Goal: Task Accomplishment & Management: Manage account settings

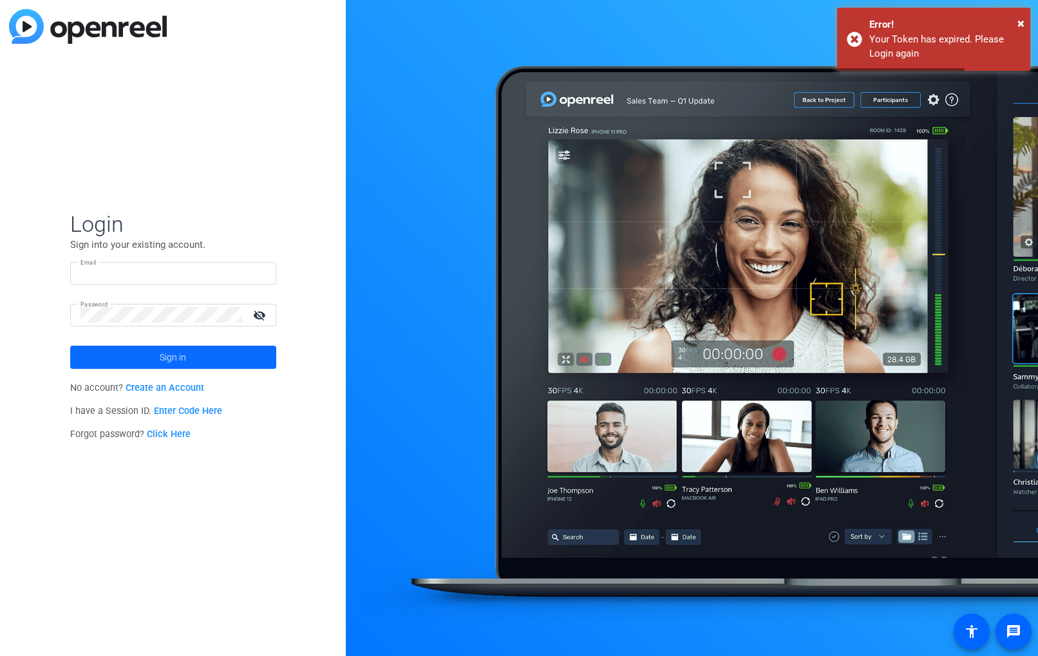
type input "jenna.renaud@theaba.org"
click at [193, 363] on span at bounding box center [173, 357] width 206 height 31
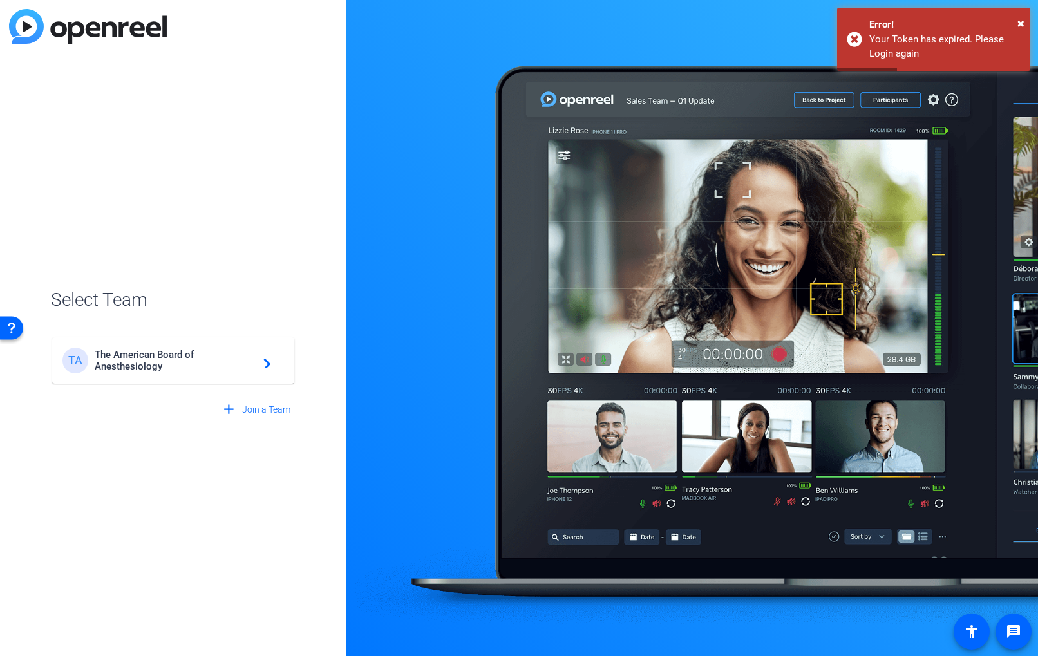
click at [182, 355] on span "The American Board of Anesthesiology" at bounding box center [175, 360] width 161 height 23
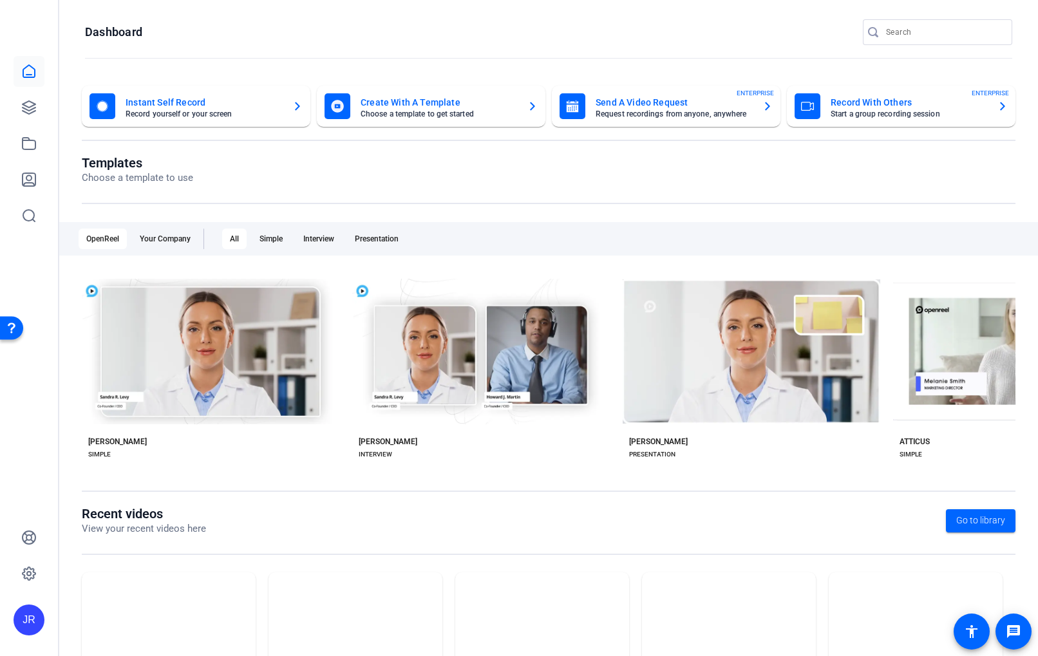
scroll to position [83, 0]
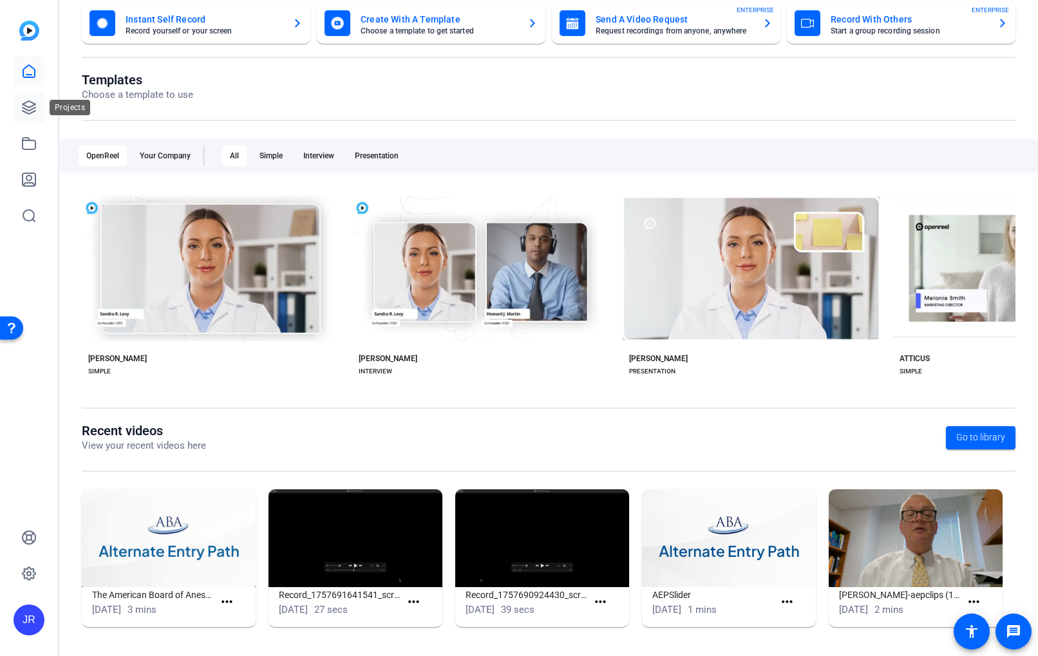
click at [28, 112] on icon at bounding box center [28, 107] width 15 height 15
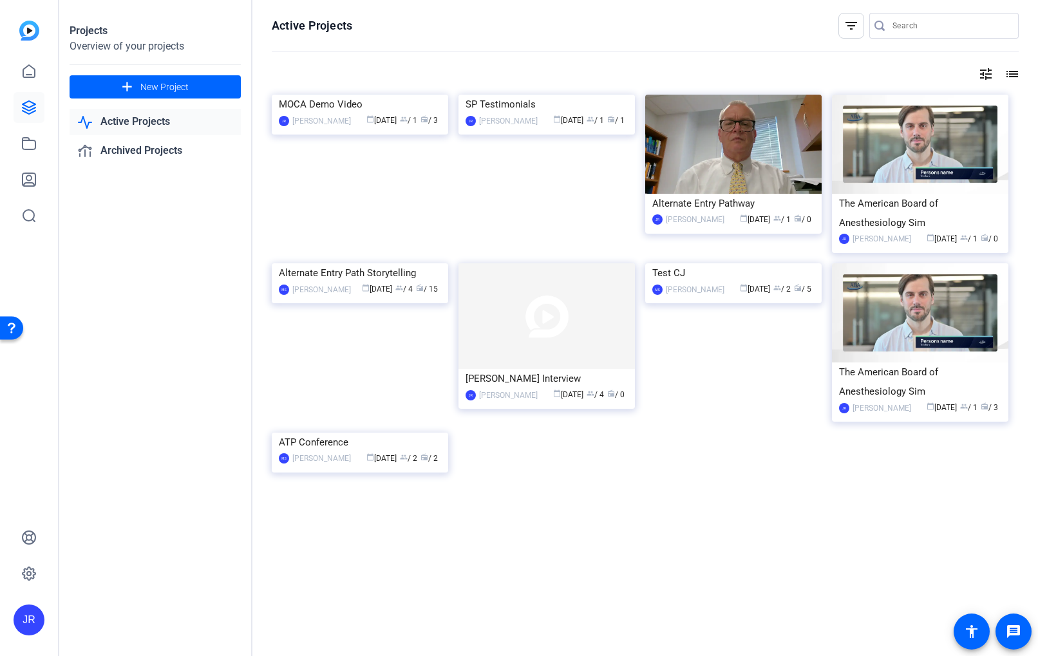
click at [400, 95] on img at bounding box center [360, 95] width 176 height 0
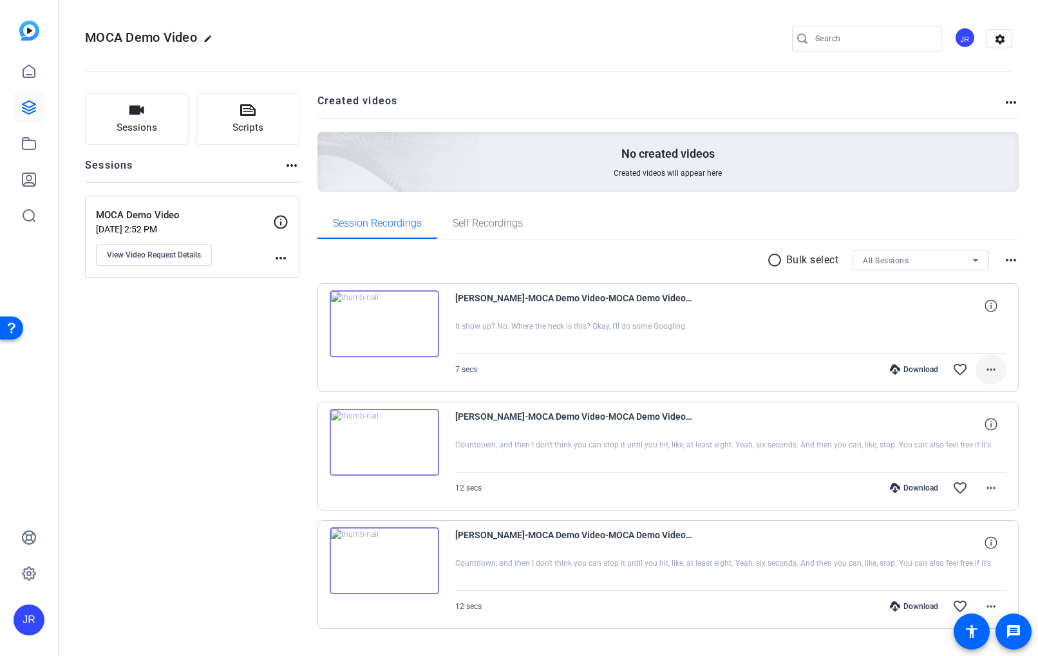
click at [992, 368] on mat-icon "more_horiz" at bounding box center [990, 369] width 15 height 15
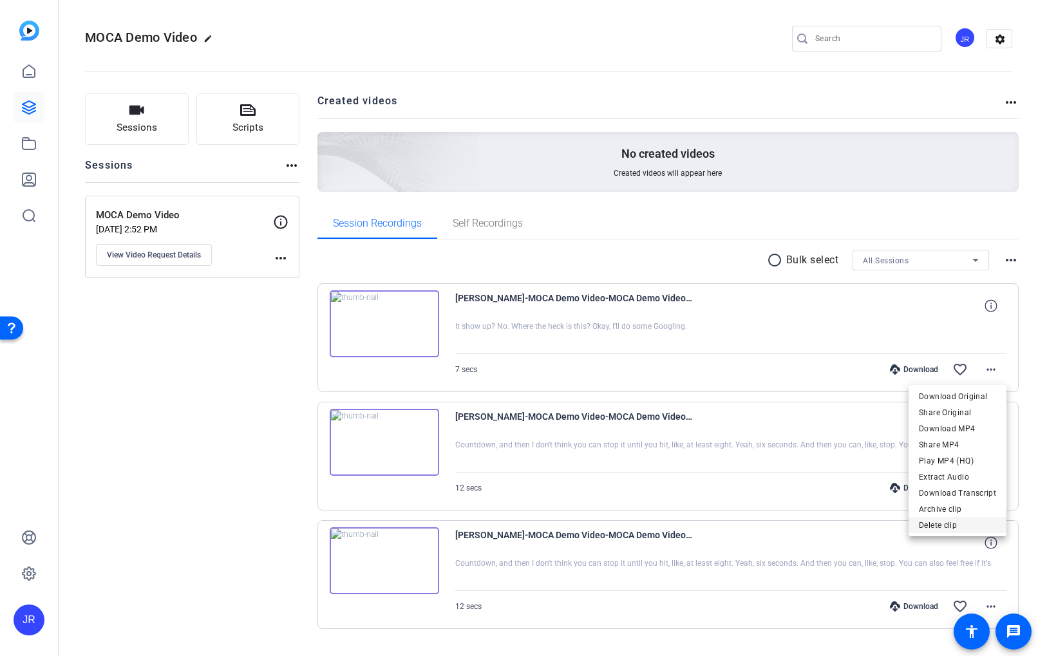
click at [966, 530] on span "Delete clip" at bounding box center [956, 524] width 77 height 15
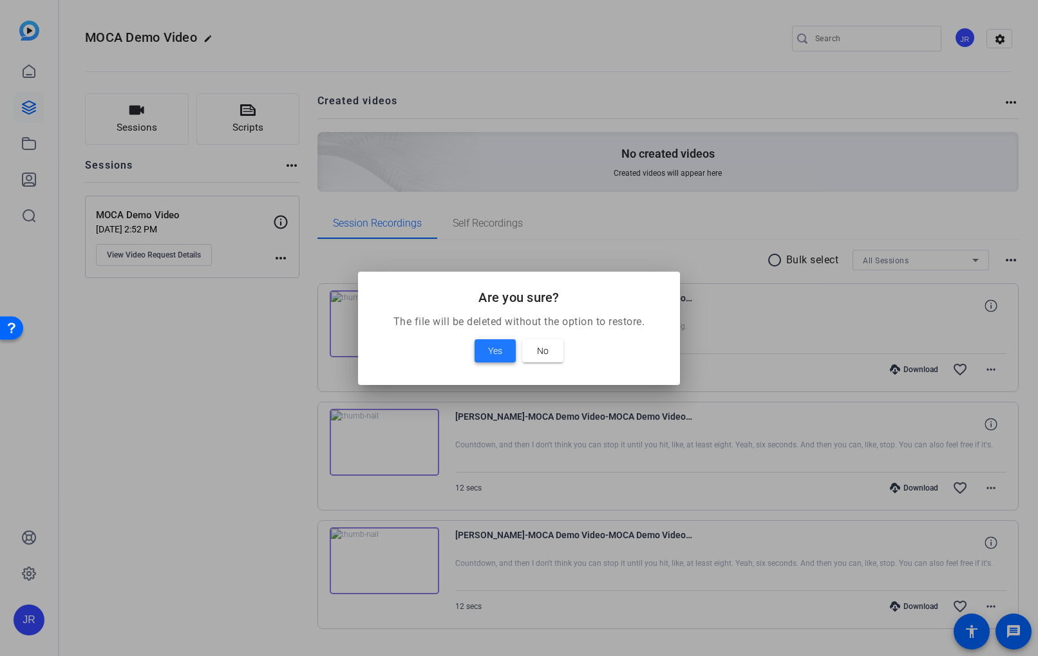
click at [492, 351] on span "Yes" at bounding box center [495, 350] width 14 height 15
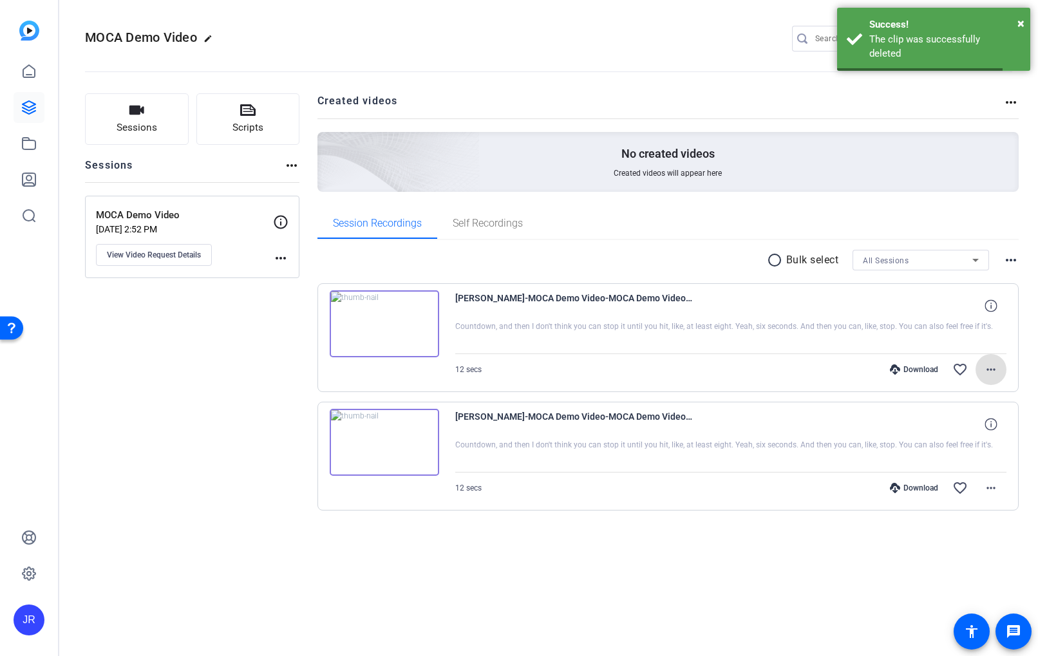
click at [992, 370] on mat-icon "more_horiz" at bounding box center [990, 369] width 15 height 15
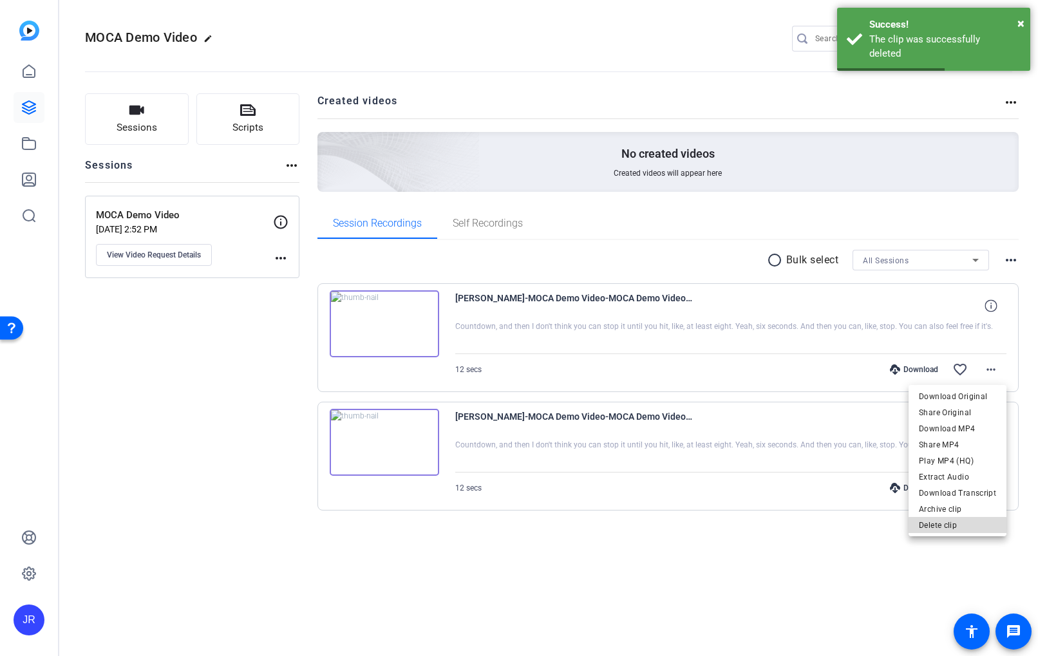
click at [973, 527] on span "Delete clip" at bounding box center [956, 524] width 77 height 15
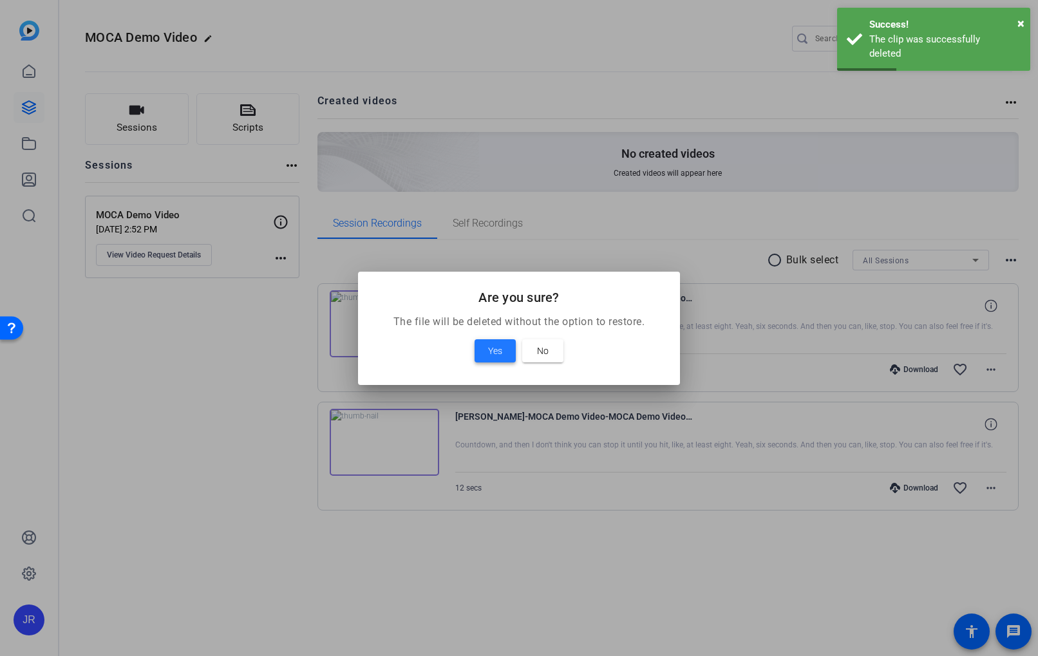
click at [493, 353] on span "Yes" at bounding box center [495, 350] width 14 height 15
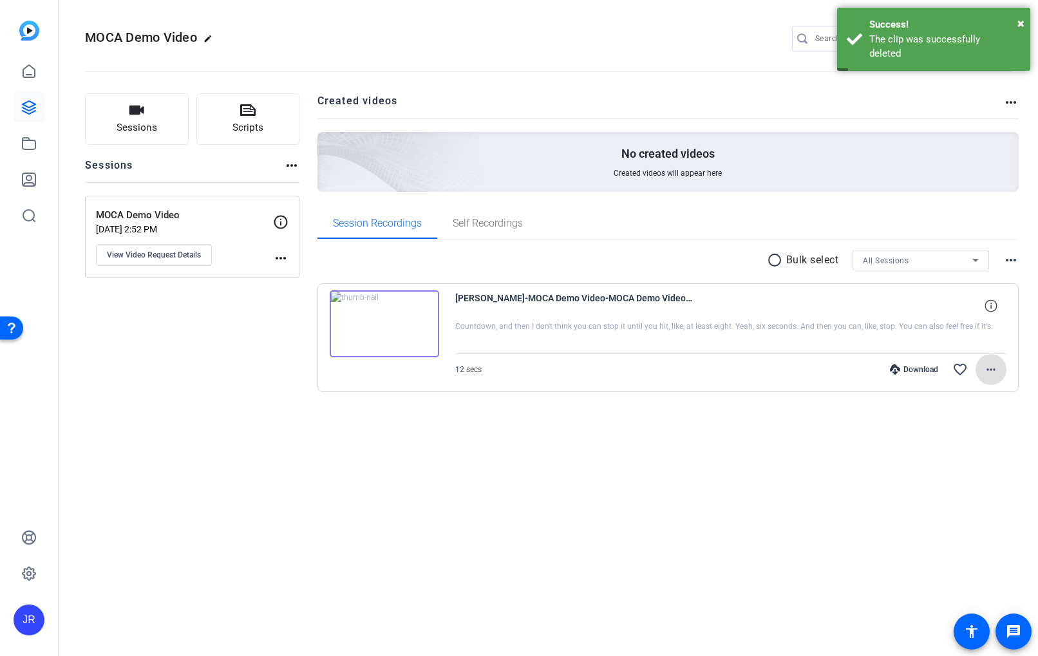
click at [991, 366] on mat-icon "more_horiz" at bounding box center [990, 369] width 15 height 15
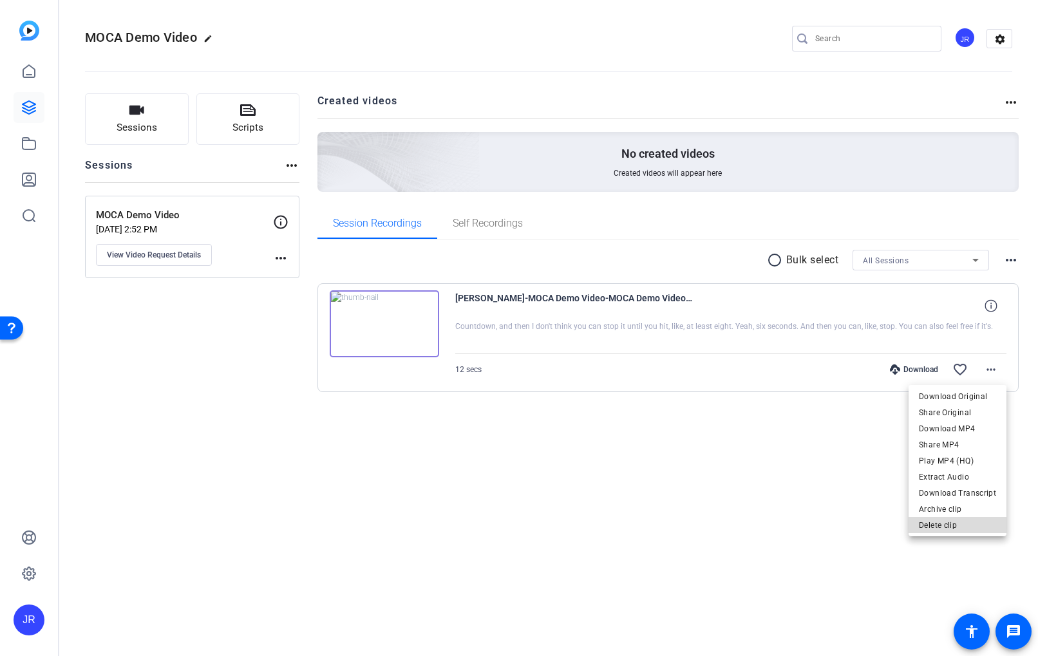
click at [964, 530] on span "Delete clip" at bounding box center [956, 524] width 77 height 15
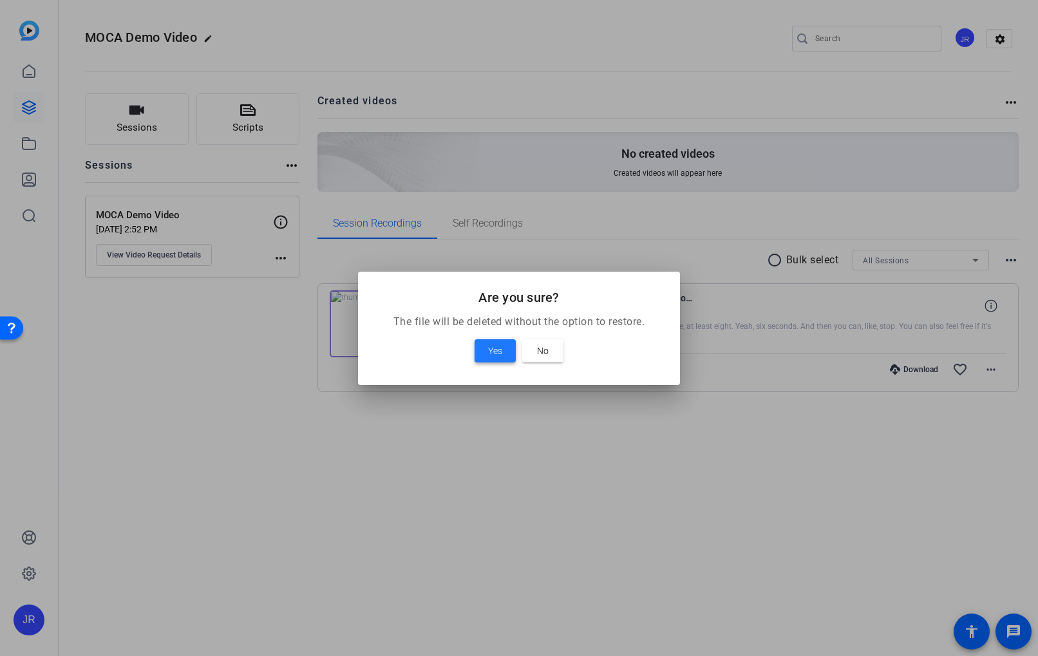
click at [492, 355] on span "Yes" at bounding box center [495, 350] width 14 height 15
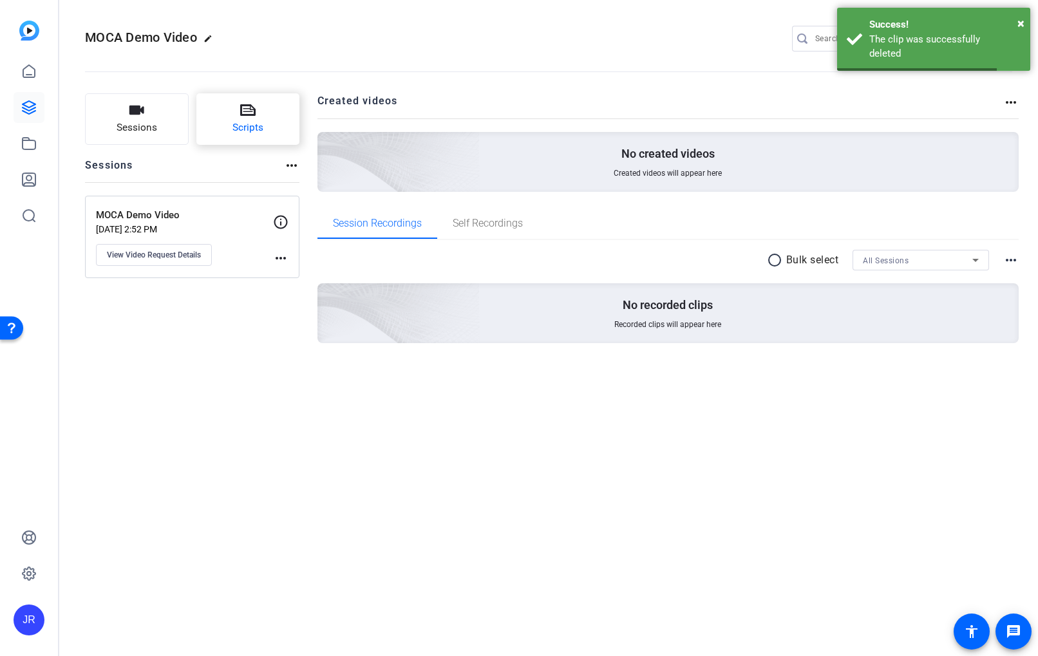
click at [258, 131] on span "Scripts" at bounding box center [247, 127] width 31 height 15
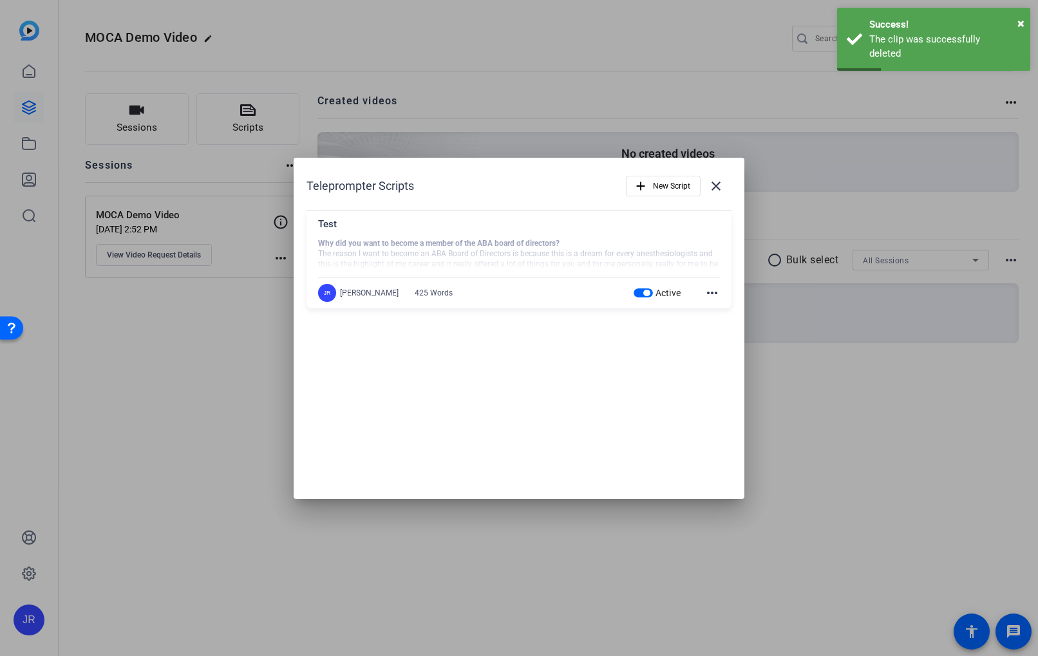
click at [711, 294] on mat-icon "more_horiz" at bounding box center [711, 292] width 15 height 15
click at [711, 293] on div at bounding box center [519, 328] width 1038 height 656
click at [711, 294] on mat-icon "more_horiz" at bounding box center [711, 292] width 15 height 15
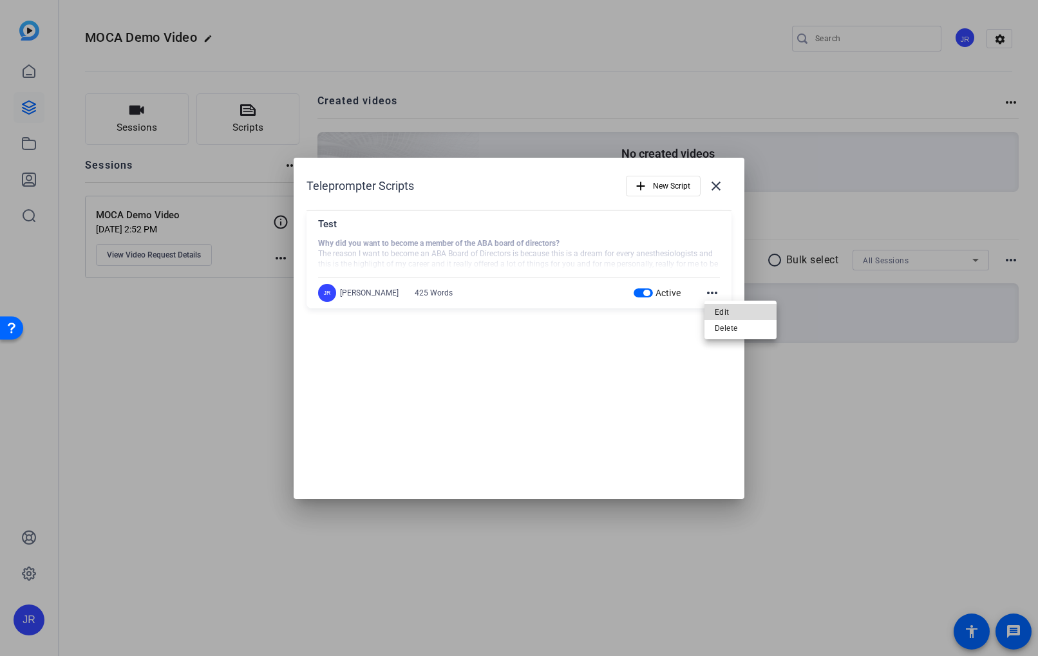
click at [718, 313] on span "Edit" at bounding box center [739, 311] width 51 height 15
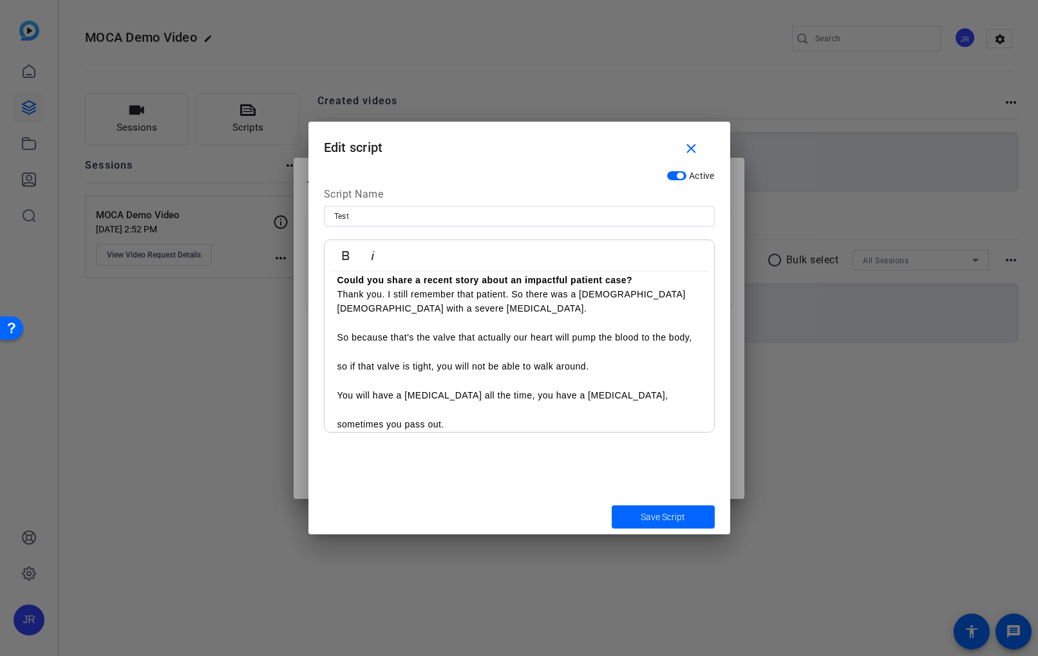
scroll to position [413, 0]
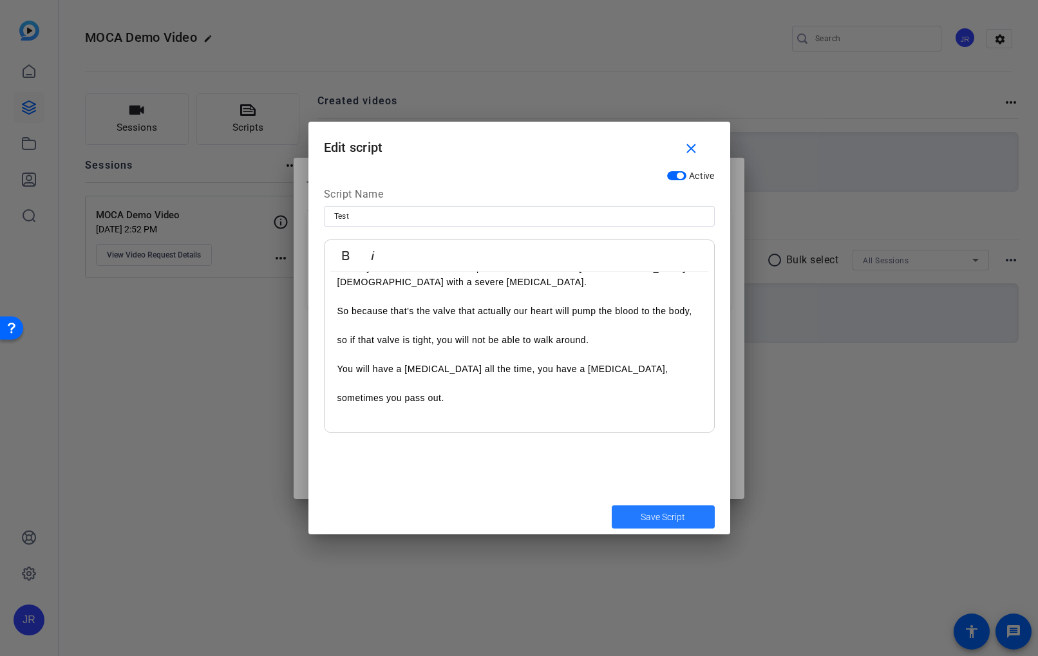
click at [674, 508] on span "submit" at bounding box center [662, 516] width 103 height 31
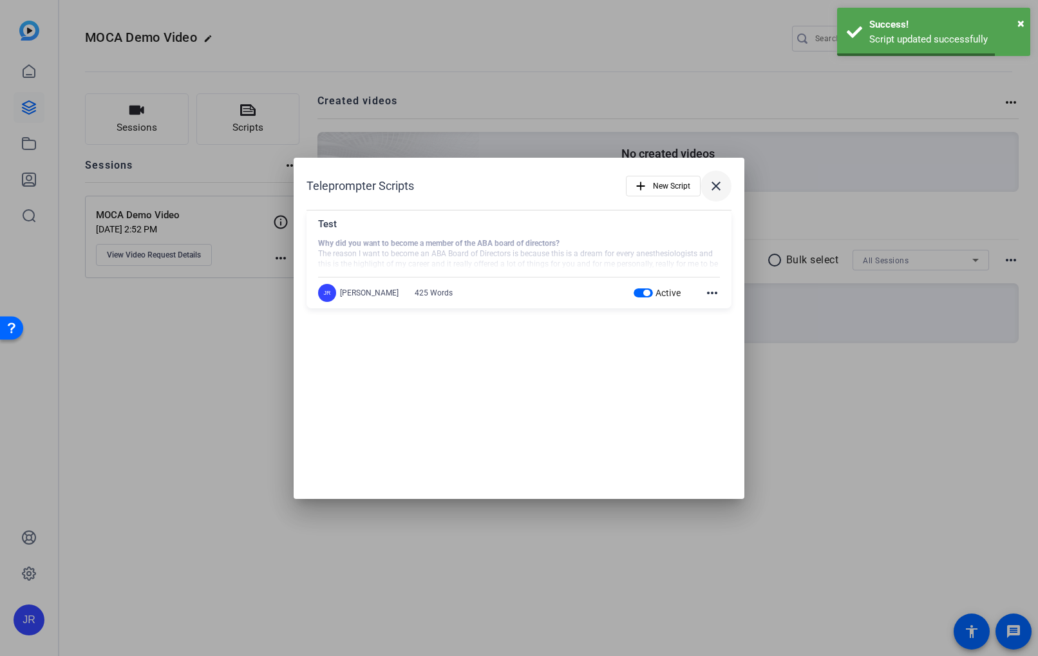
drag, startPoint x: 725, startPoint y: 186, endPoint x: 718, endPoint y: 185, distance: 6.5
click at [725, 186] on span at bounding box center [715, 186] width 31 height 31
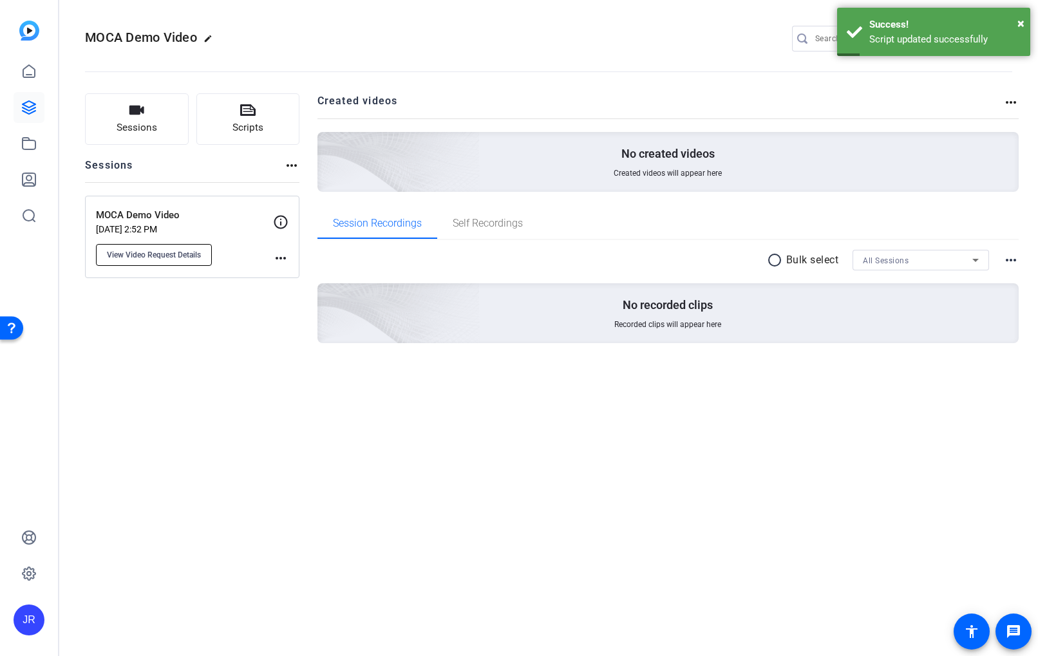
click at [166, 256] on span "View Video Request Details" at bounding box center [154, 255] width 94 height 10
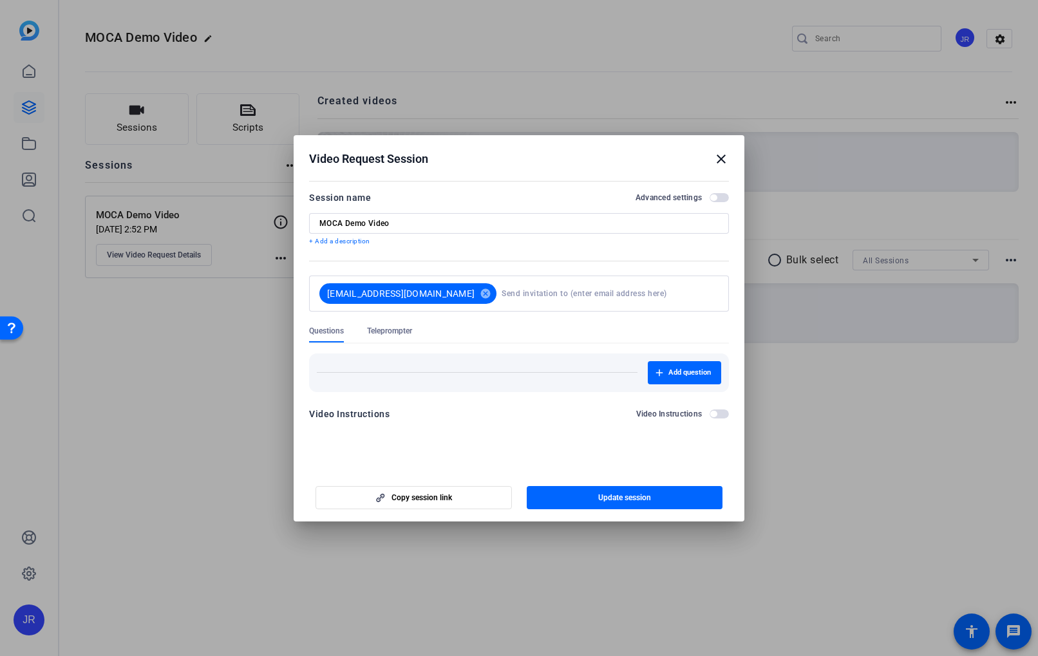
click at [412, 339] on span "Teleprompter" at bounding box center [389, 334] width 45 height 17
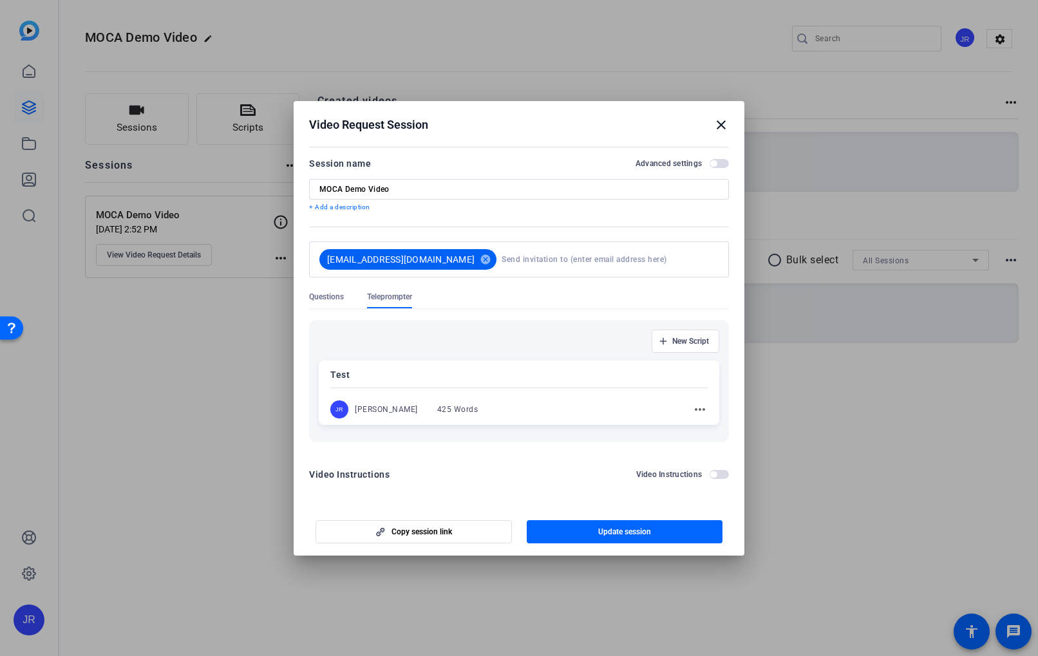
click at [322, 299] on span "Questions" at bounding box center [326, 297] width 35 height 10
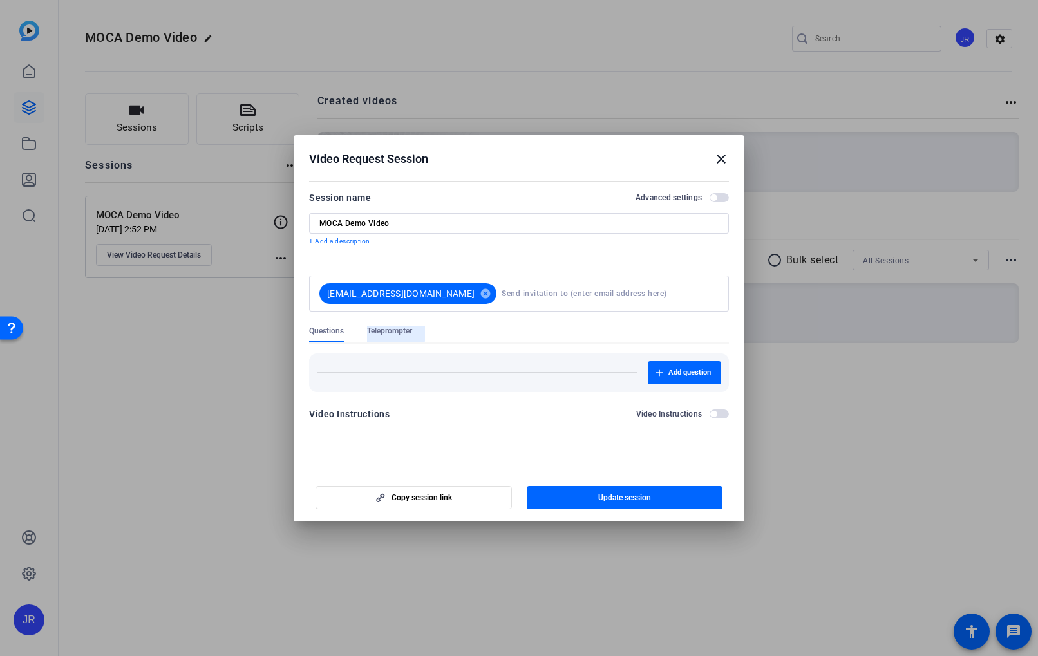
click at [394, 330] on span "Teleprompter" at bounding box center [389, 331] width 45 height 10
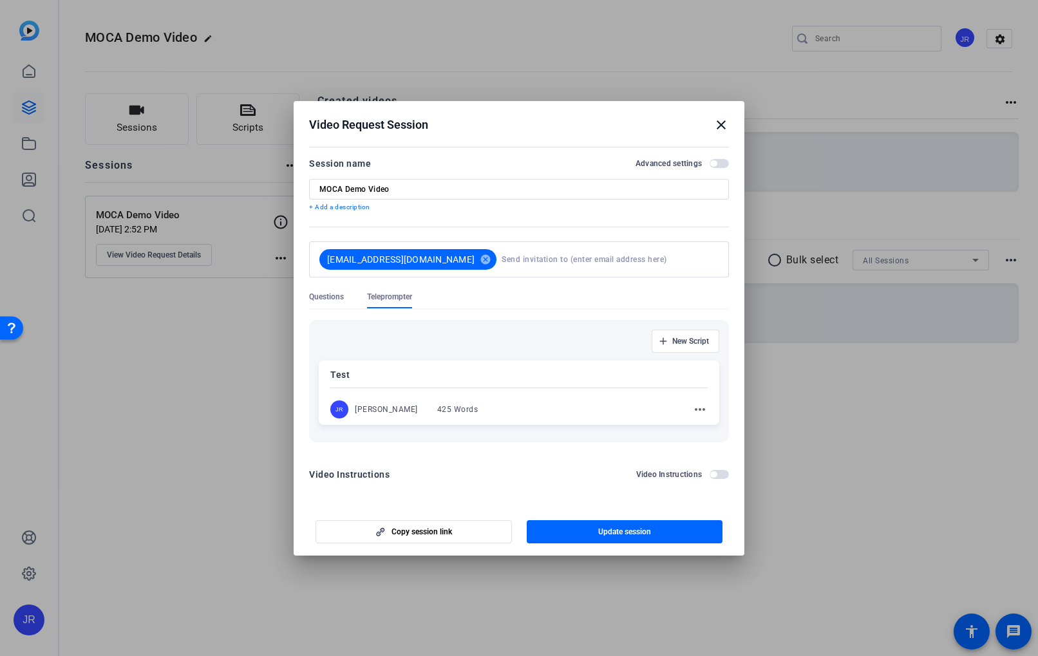
click at [697, 411] on mat-icon "more_horiz" at bounding box center [699, 409] width 15 height 15
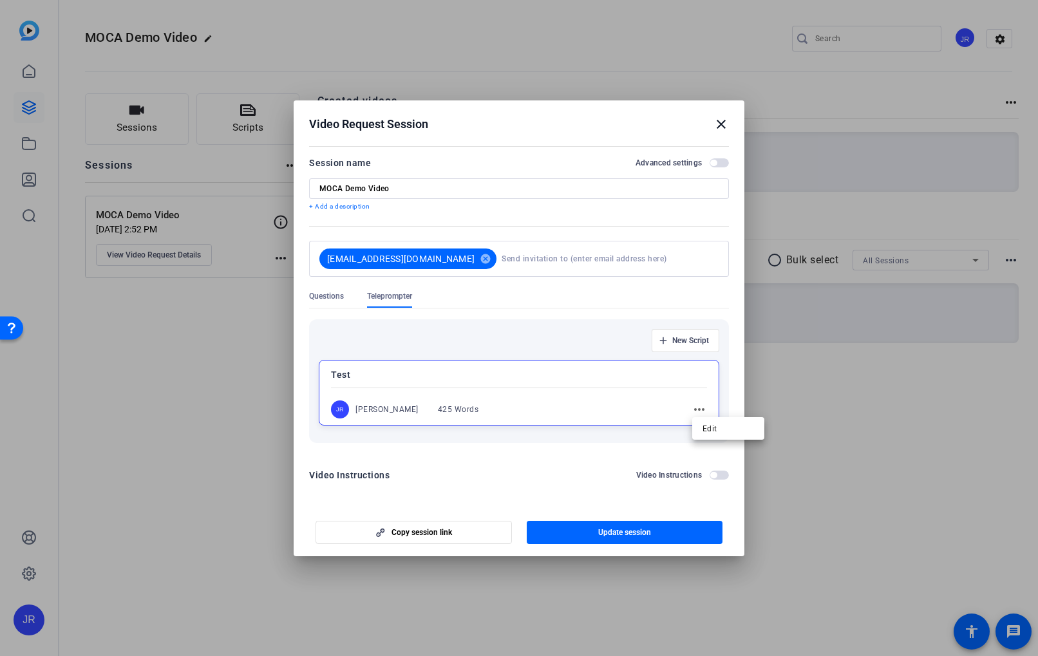
click at [674, 352] on div at bounding box center [519, 328] width 1038 height 656
click at [666, 335] on span "button" at bounding box center [685, 340] width 66 height 31
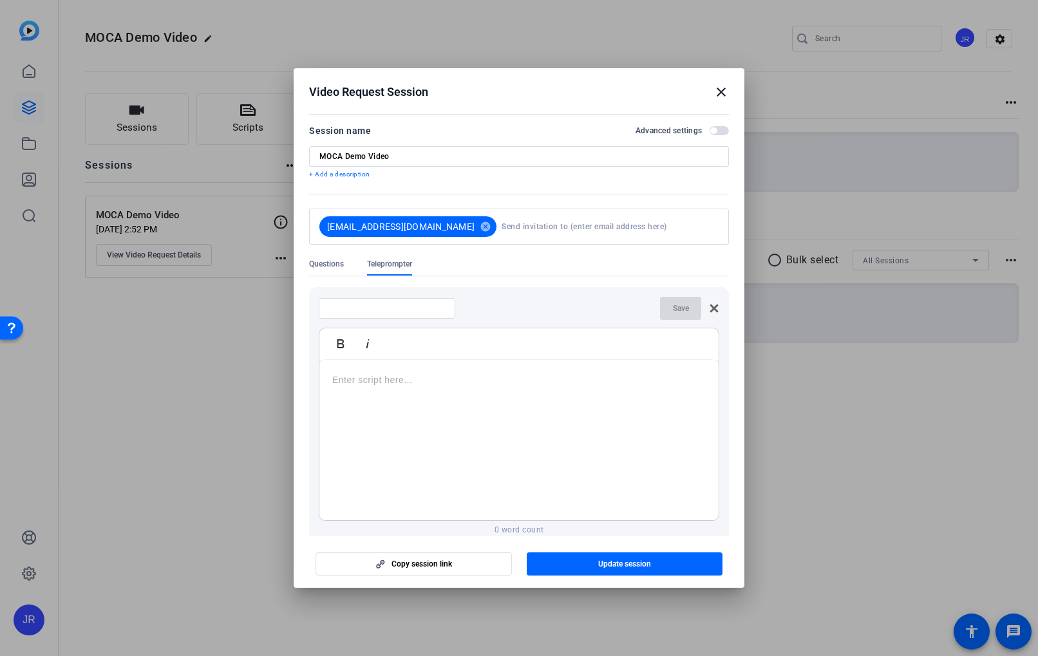
scroll to position [70, 0]
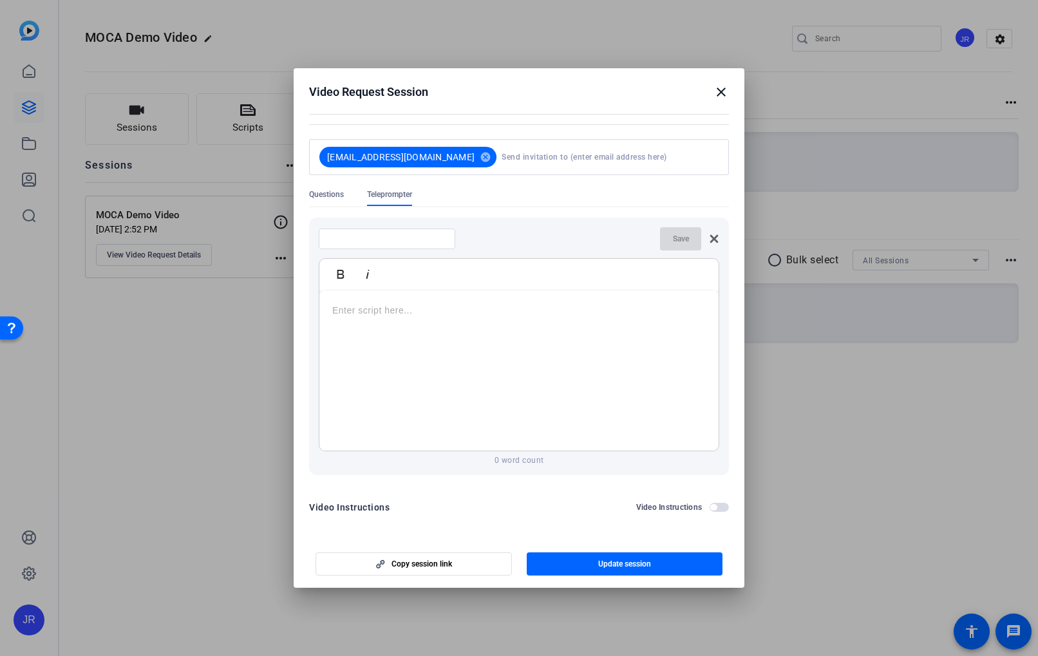
click at [713, 234] on icon at bounding box center [714, 239] width 10 height 10
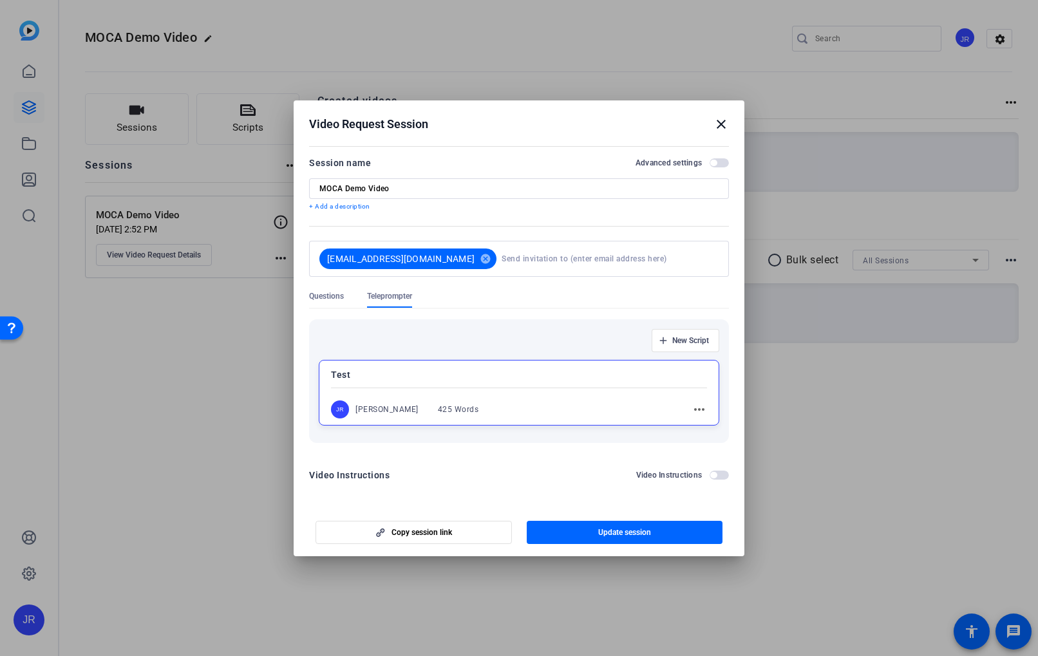
scroll to position [0, 0]
click at [349, 406] on div "JR Jenna Renaud 425 Words" at bounding box center [411, 409] width 160 height 18
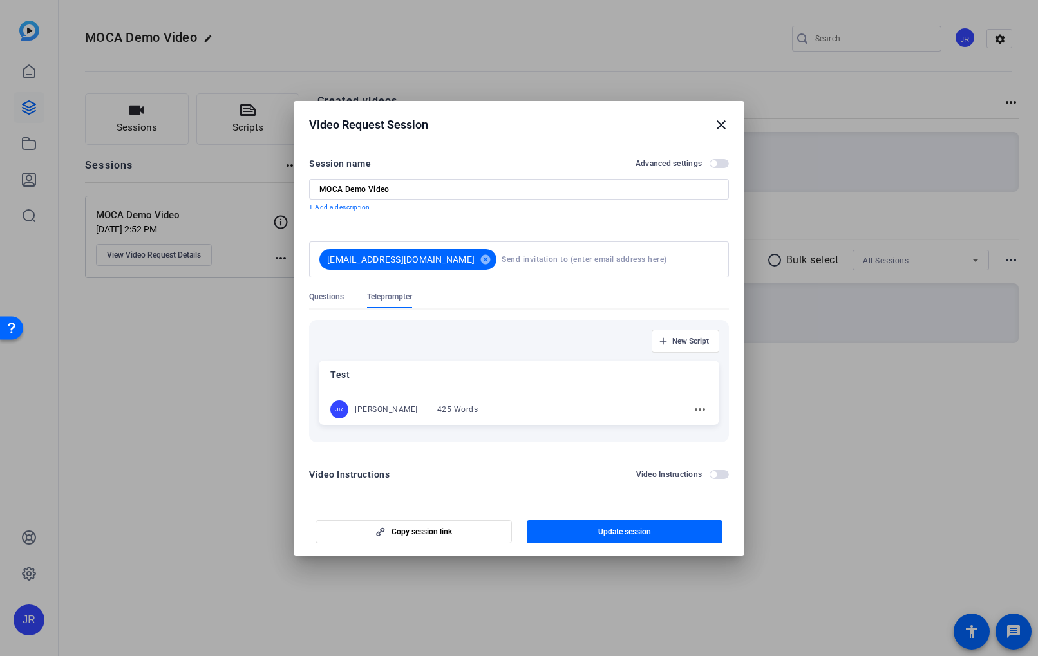
click at [722, 472] on span "button" at bounding box center [718, 474] width 19 height 9
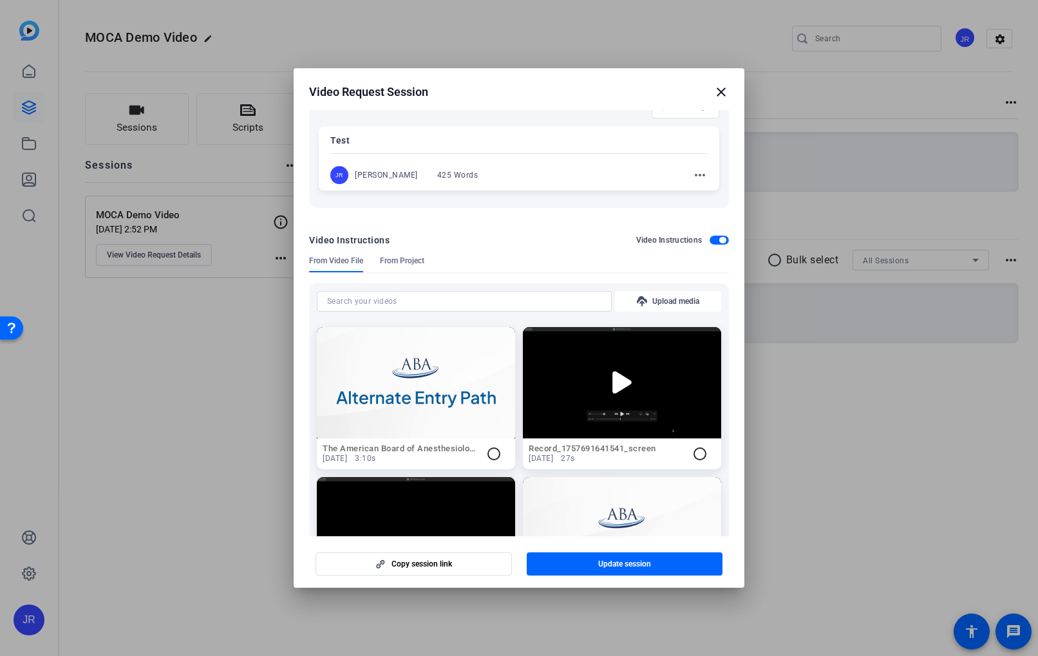
scroll to position [220, 0]
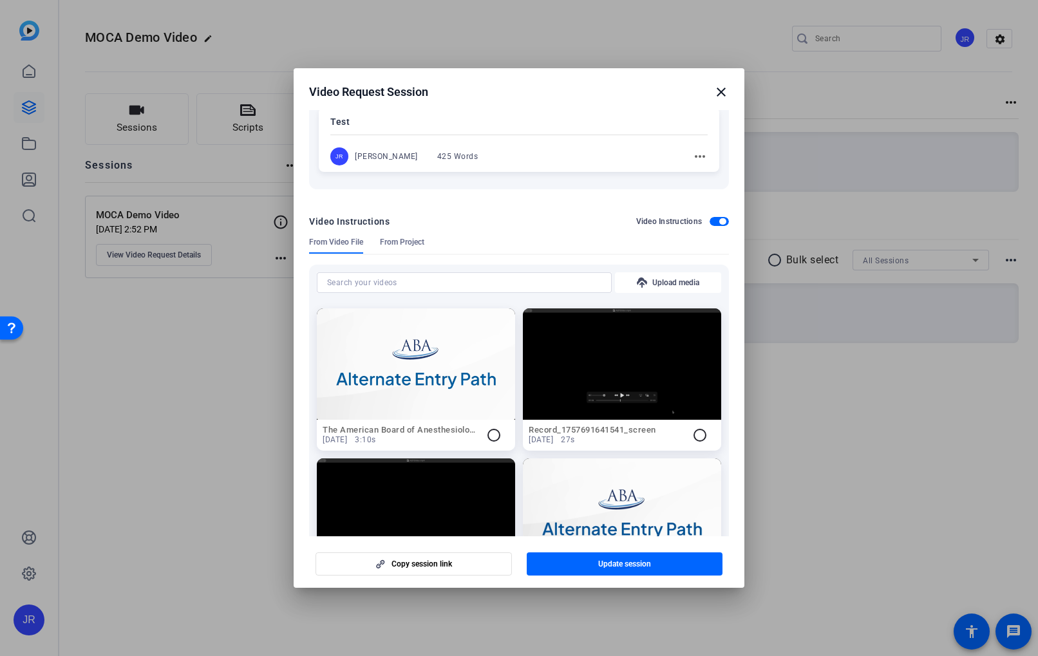
click at [716, 221] on span "button" at bounding box center [718, 221] width 19 height 9
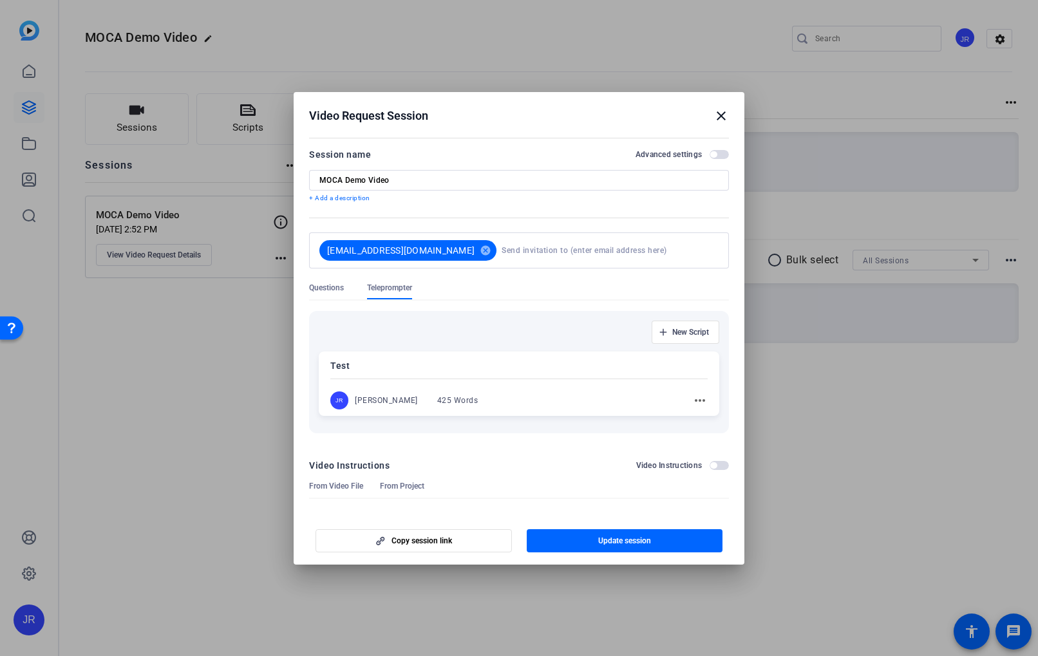
scroll to position [0, 0]
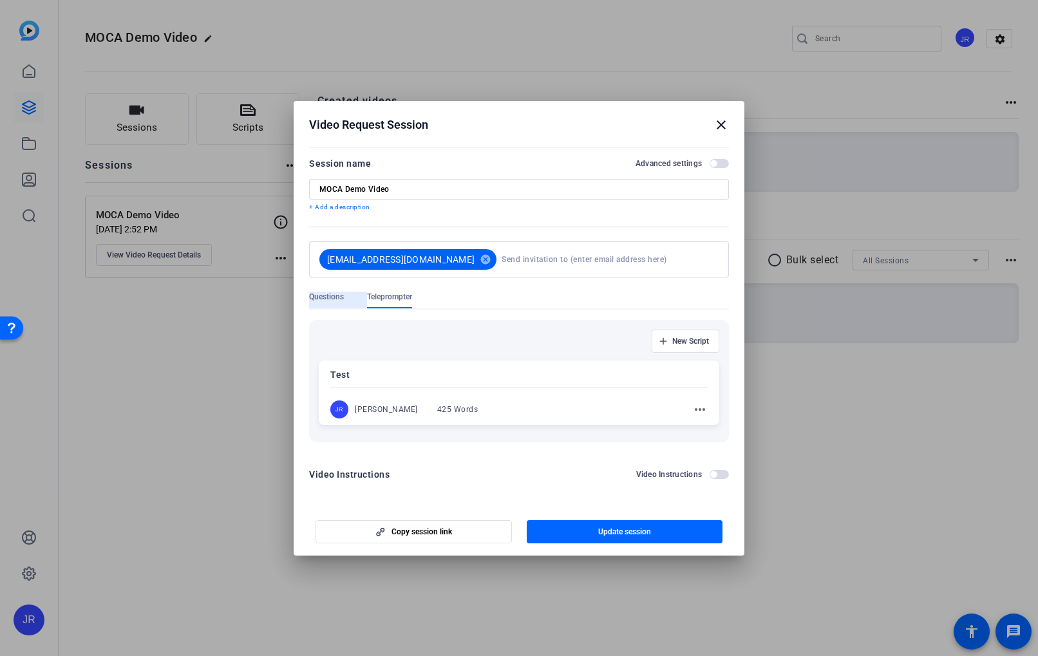
click at [328, 295] on span "Questions" at bounding box center [326, 297] width 35 height 10
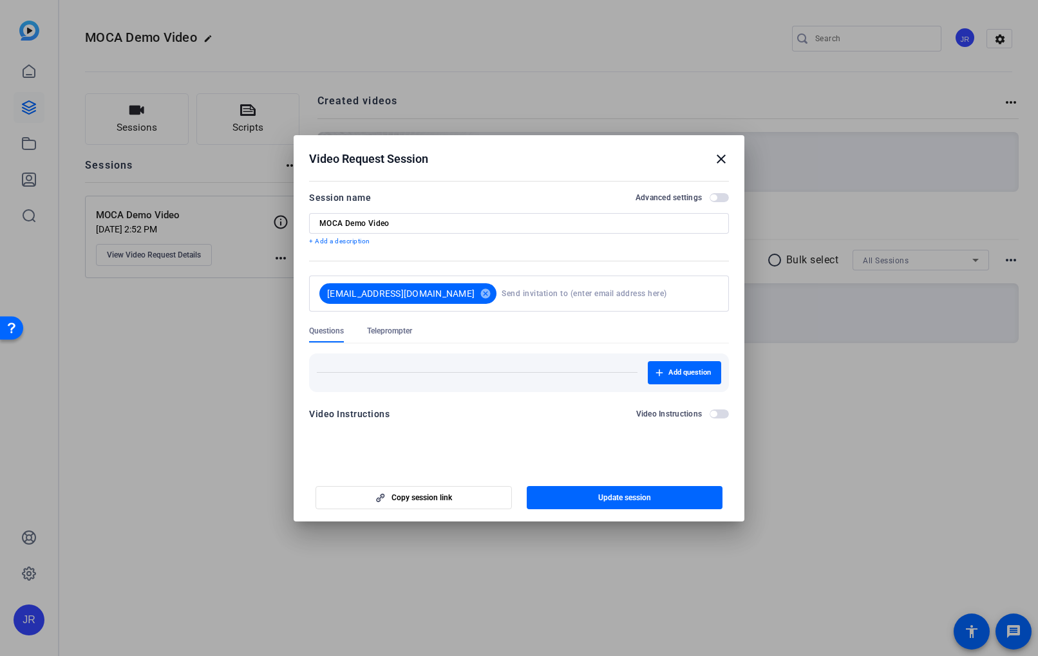
click at [712, 415] on span "button" at bounding box center [713, 414] width 6 height 6
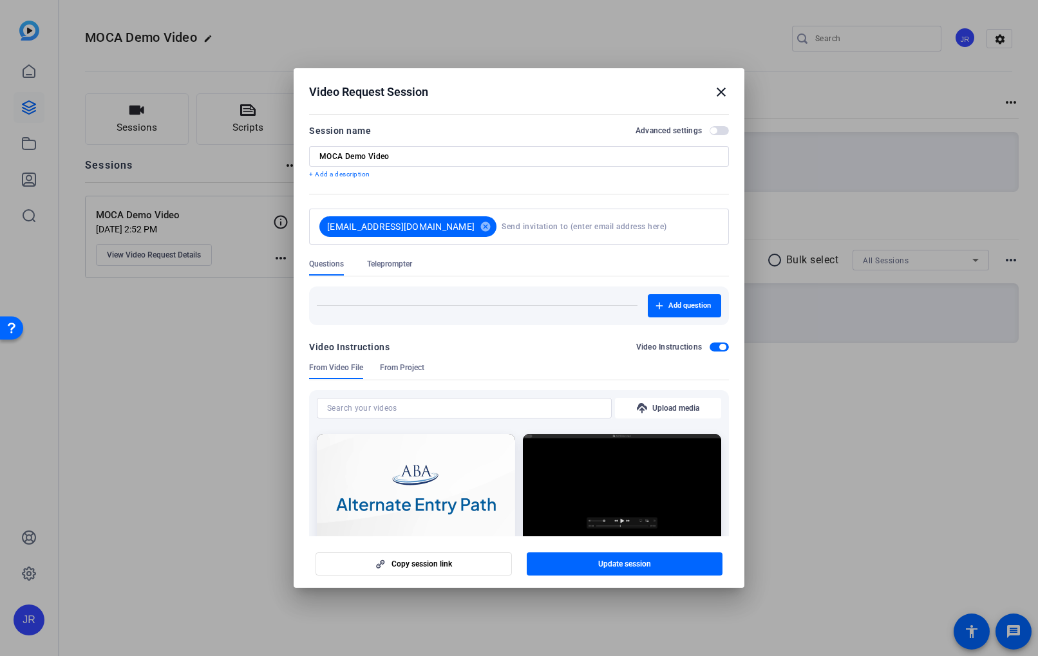
click at [718, 346] on span "button" at bounding box center [718, 346] width 19 height 9
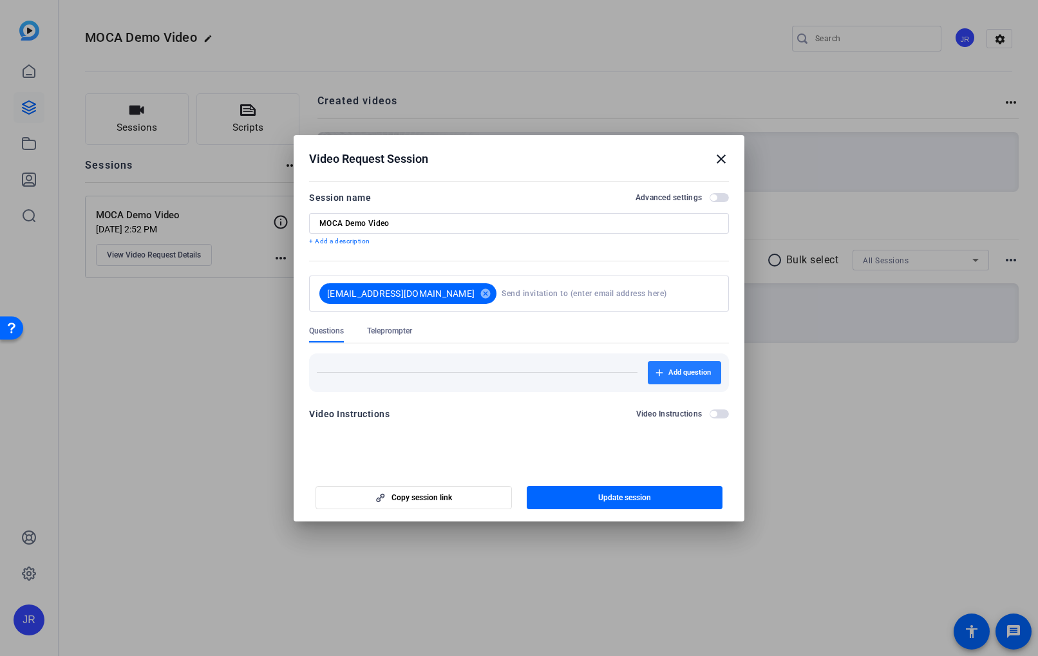
click at [676, 375] on span "Add question" at bounding box center [689, 373] width 42 height 10
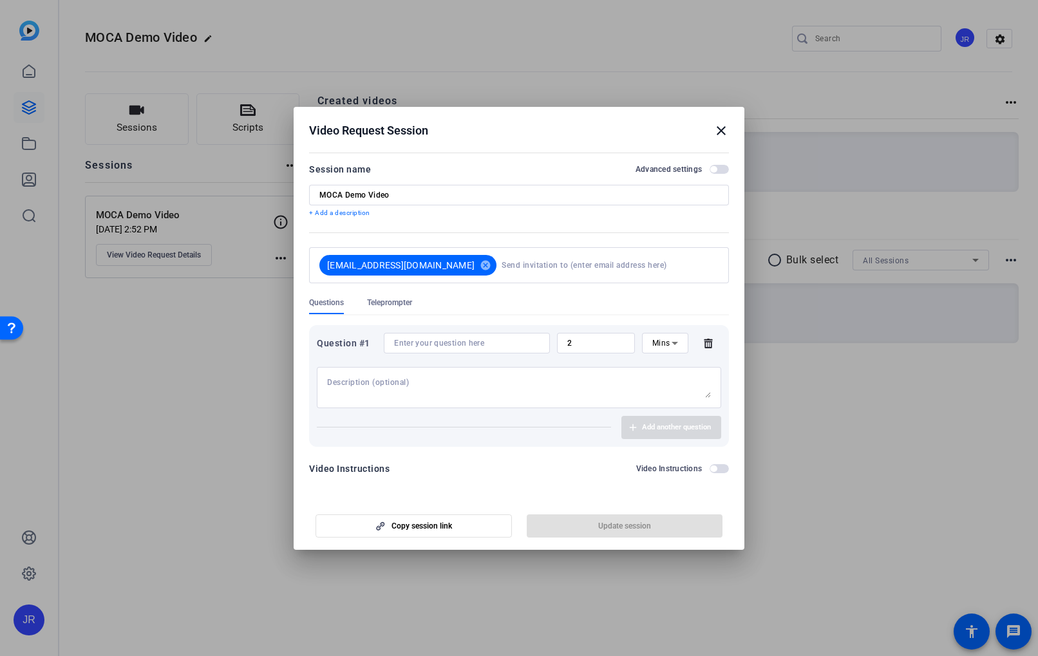
click at [713, 343] on icon at bounding box center [708, 343] width 26 height 10
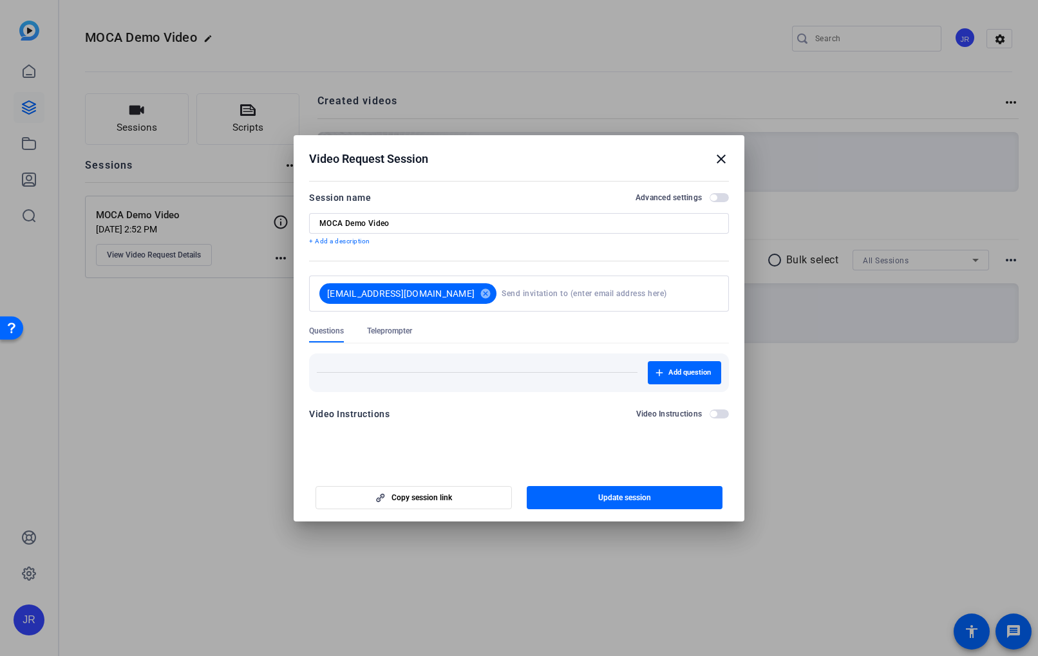
drag, startPoint x: 724, startPoint y: 159, endPoint x: 711, endPoint y: 156, distance: 13.9
click at [724, 159] on mat-icon "close" at bounding box center [720, 158] width 15 height 15
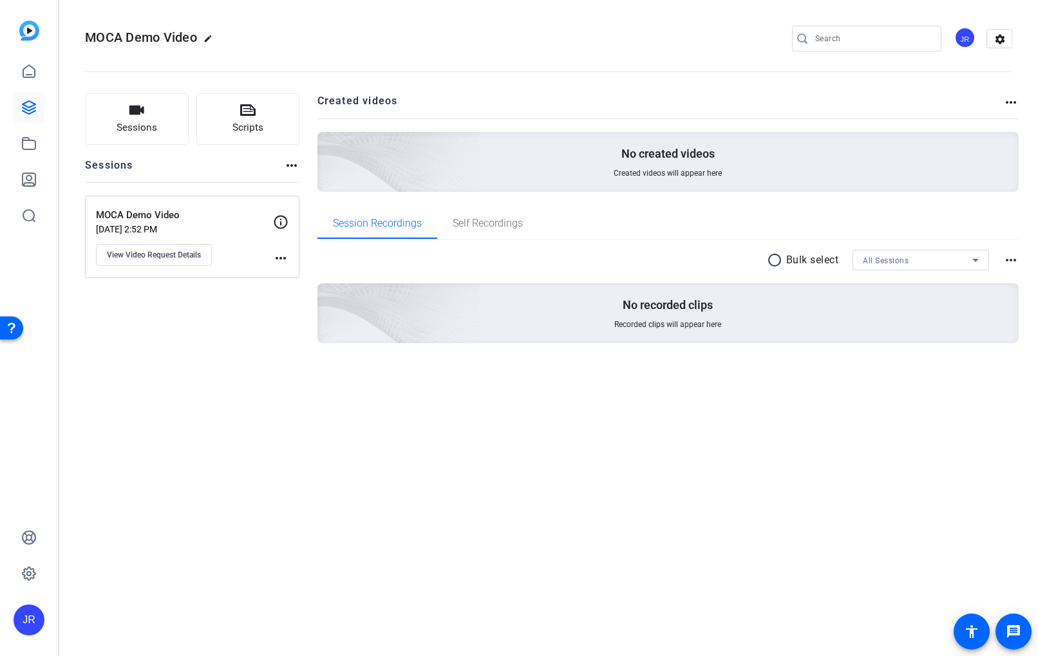
click at [35, 30] on img at bounding box center [29, 31] width 20 height 20
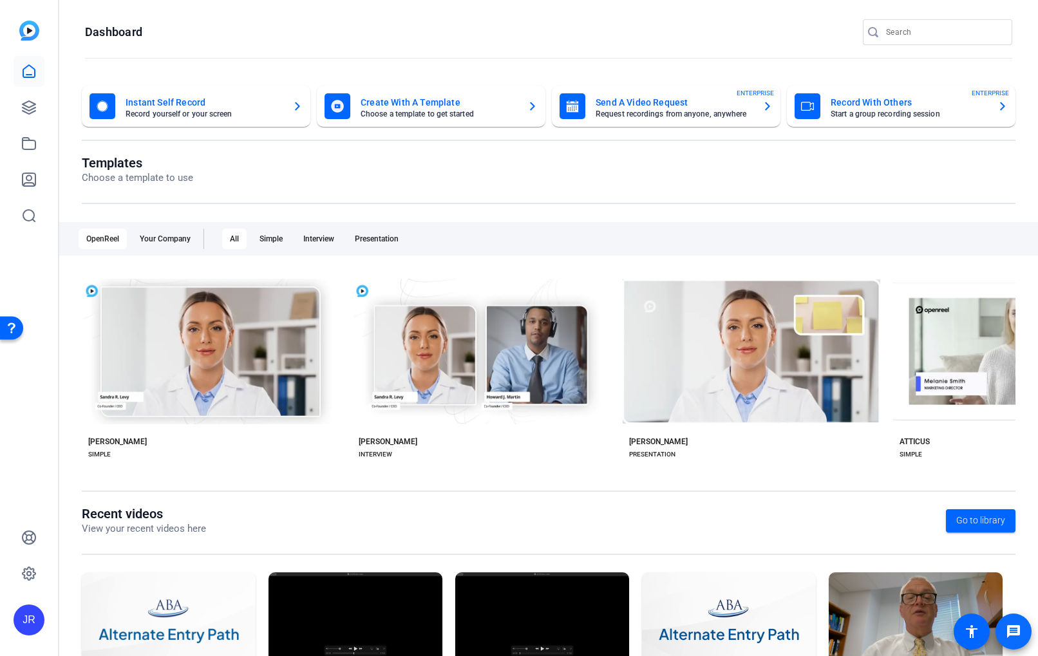
click at [1023, 632] on span at bounding box center [1013, 631] width 31 height 31
click at [33, 146] on icon at bounding box center [28, 143] width 15 height 15
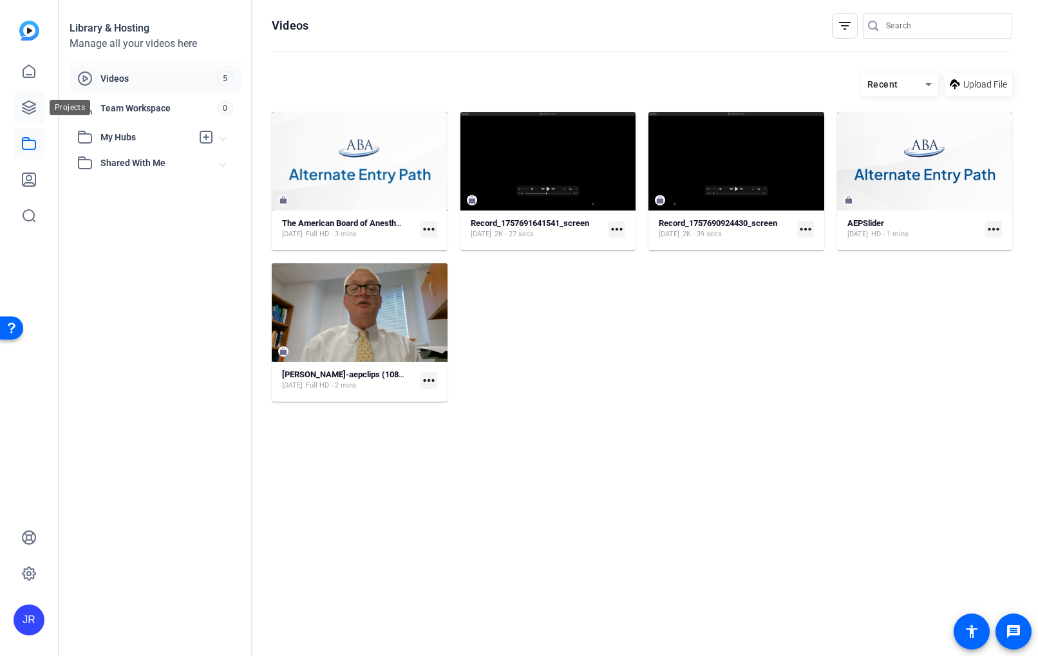
click at [32, 108] on icon at bounding box center [29, 107] width 13 height 13
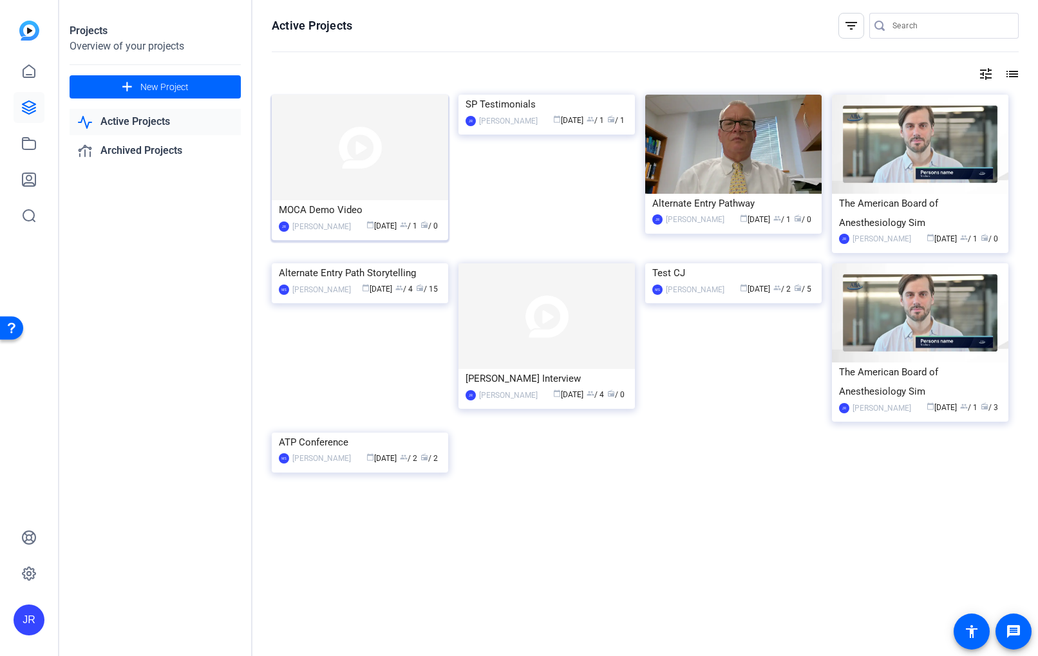
click at [339, 210] on div "MOCA Demo Video" at bounding box center [360, 209] width 162 height 19
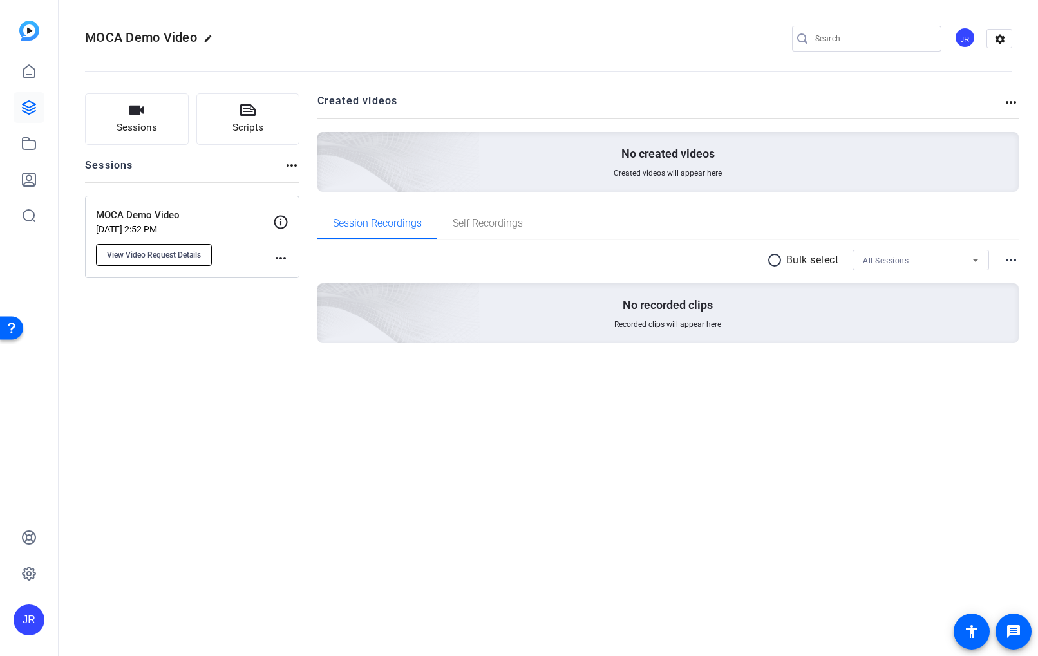
click at [153, 254] on span "View Video Request Details" at bounding box center [154, 255] width 94 height 10
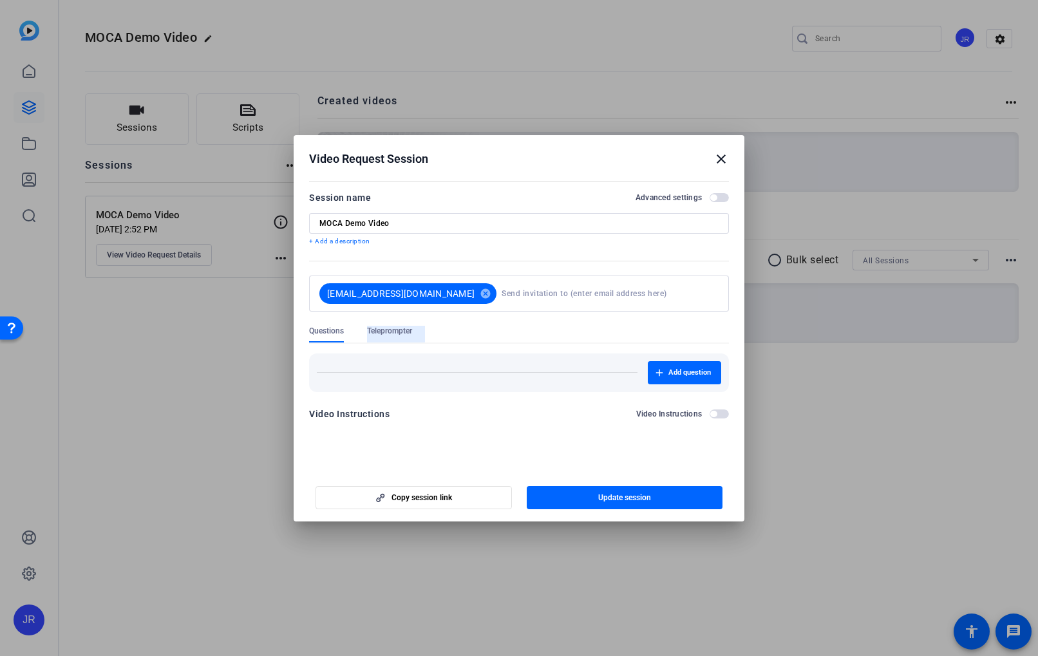
click at [375, 330] on span "Teleprompter" at bounding box center [389, 331] width 45 height 10
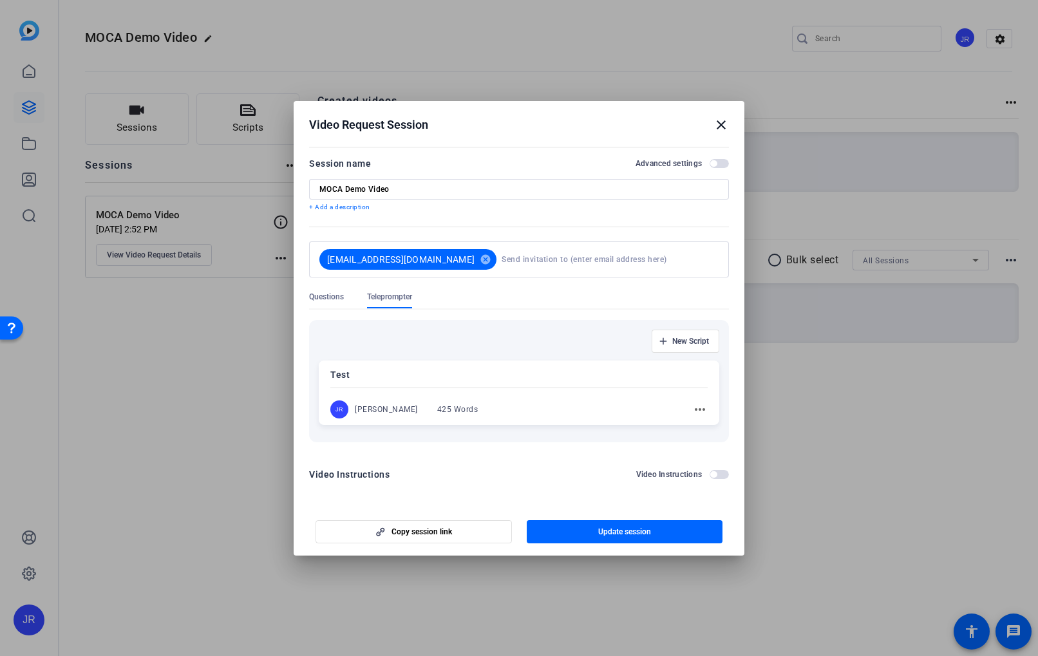
click at [404, 379] on p "Test" at bounding box center [518, 374] width 377 height 15
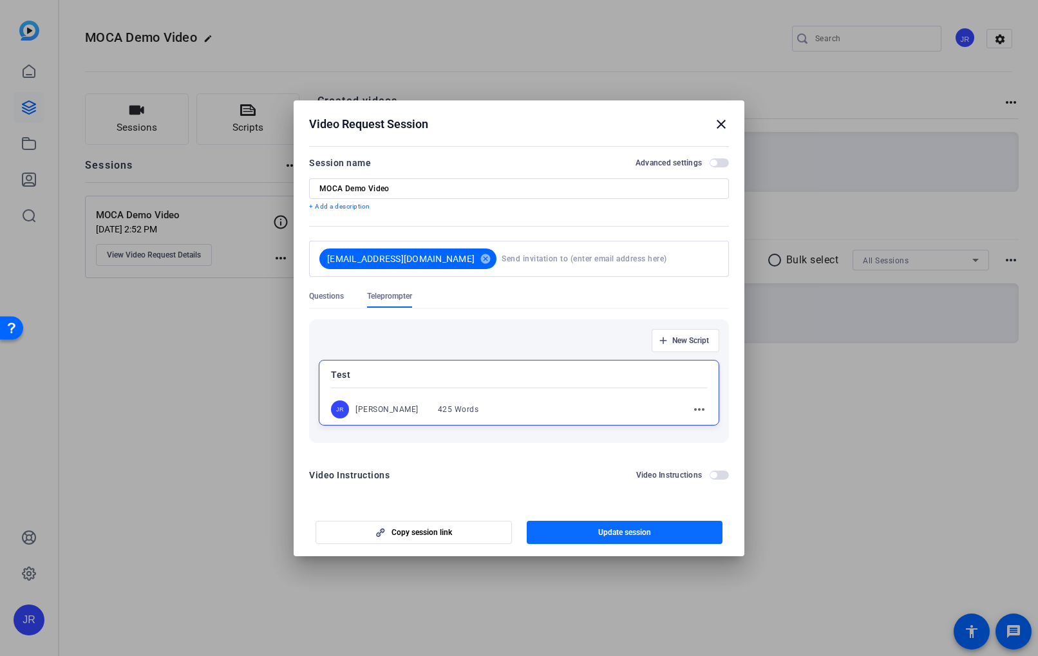
click at [599, 529] on span "Update session" at bounding box center [624, 532] width 53 height 10
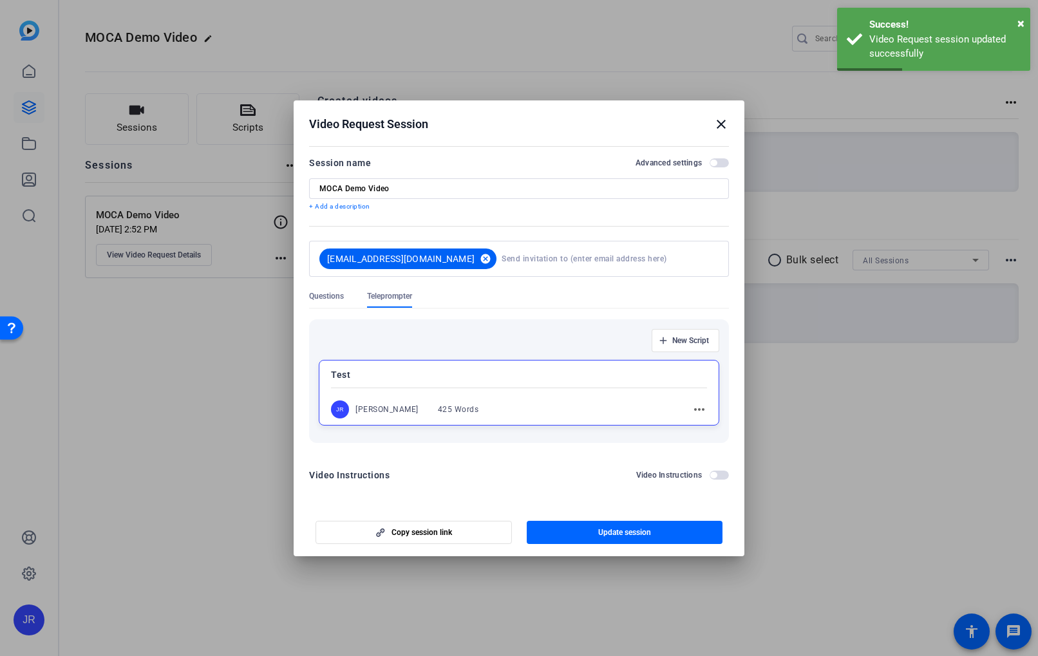
click at [474, 255] on mat-icon "cancel" at bounding box center [485, 259] width 22 height 12
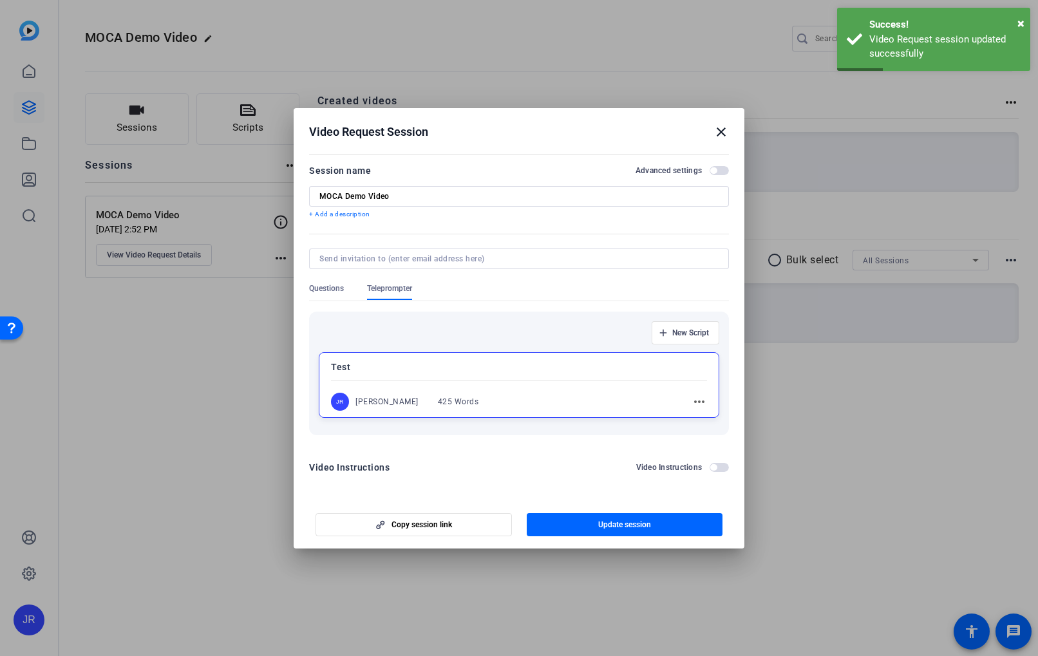
click at [442, 259] on input at bounding box center [516, 259] width 394 height 10
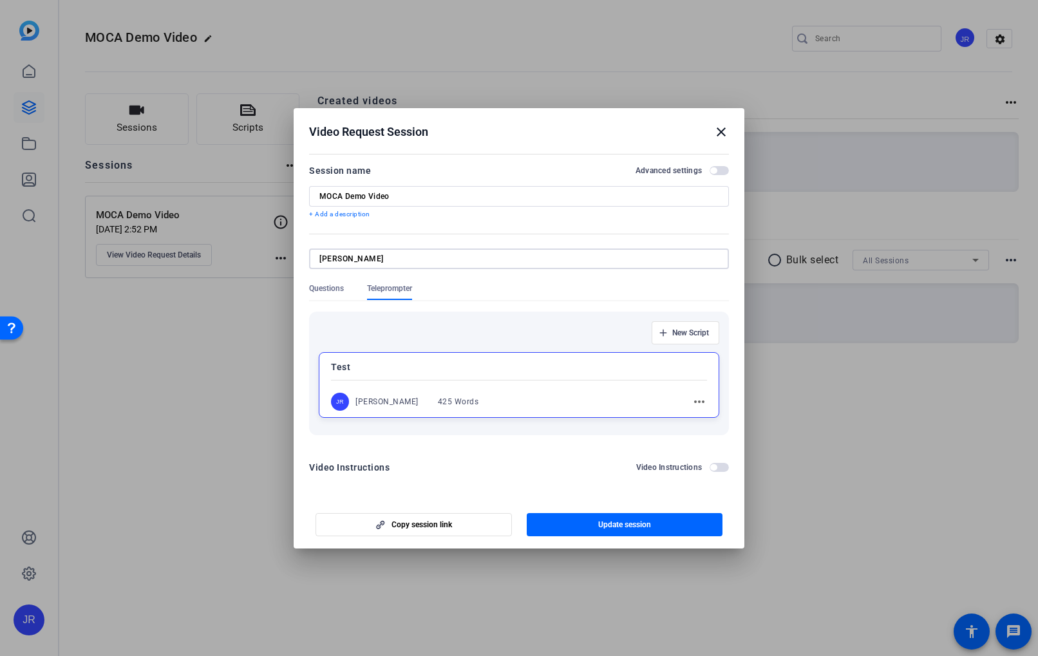
type input "[EMAIL_ADDRESS][DOMAIN_NAME]"
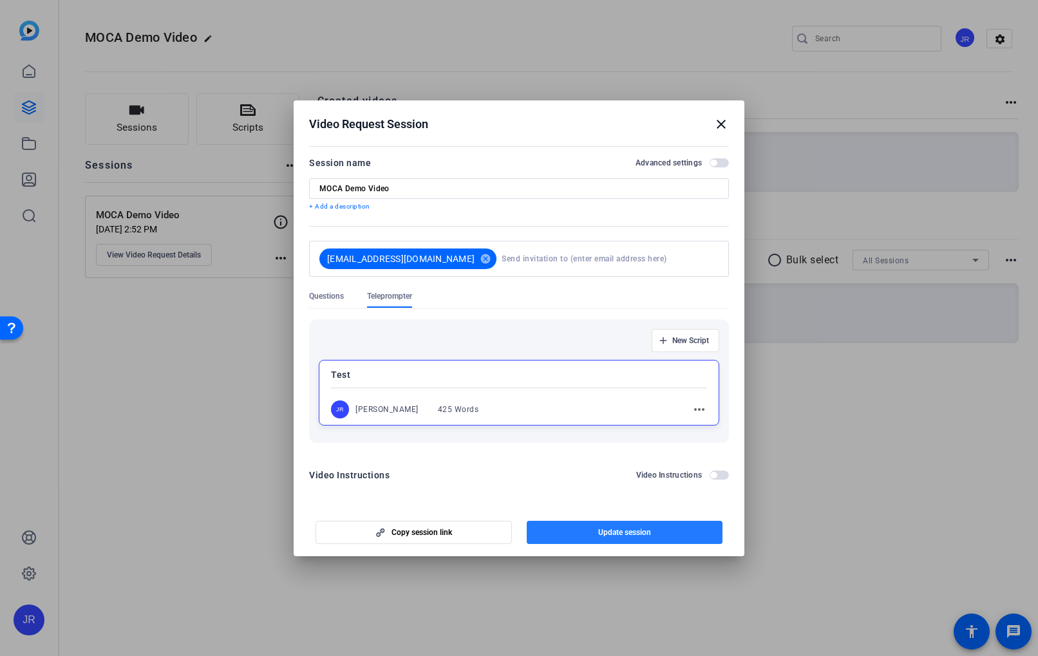
click at [640, 539] on span "button" at bounding box center [625, 532] width 196 height 31
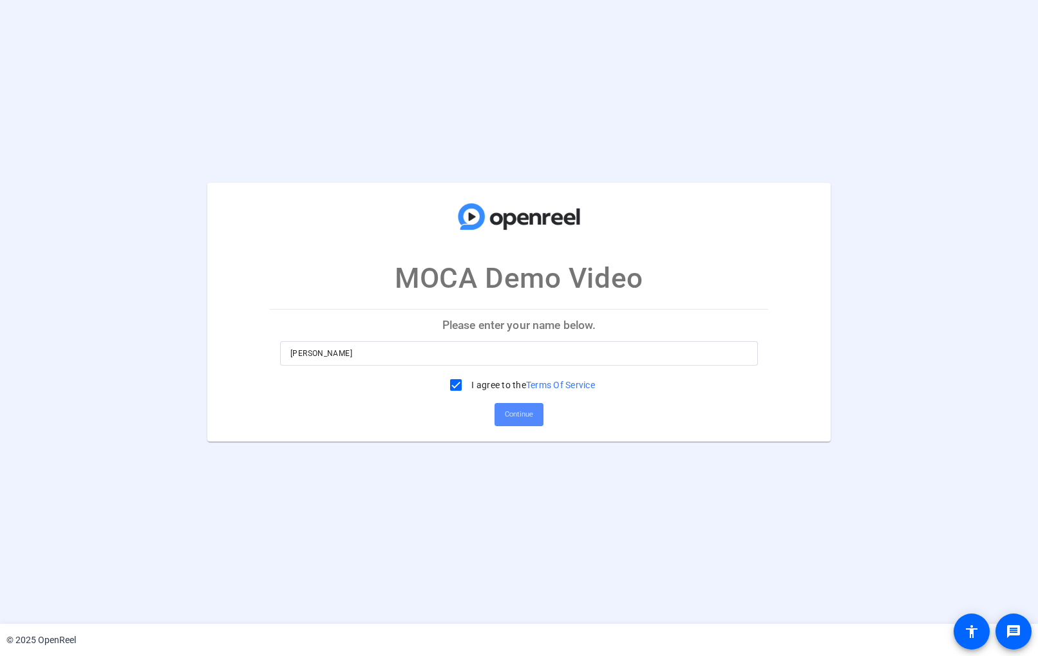
click at [533, 411] on span at bounding box center [518, 414] width 49 height 31
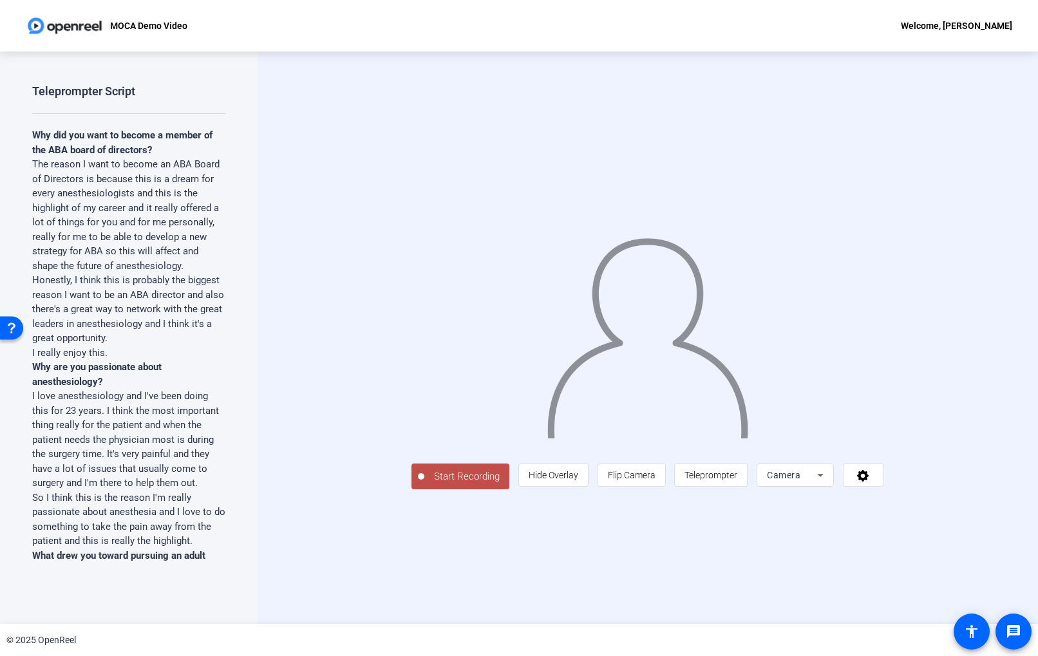
click at [424, 484] on span "Start Recording" at bounding box center [466, 476] width 85 height 15
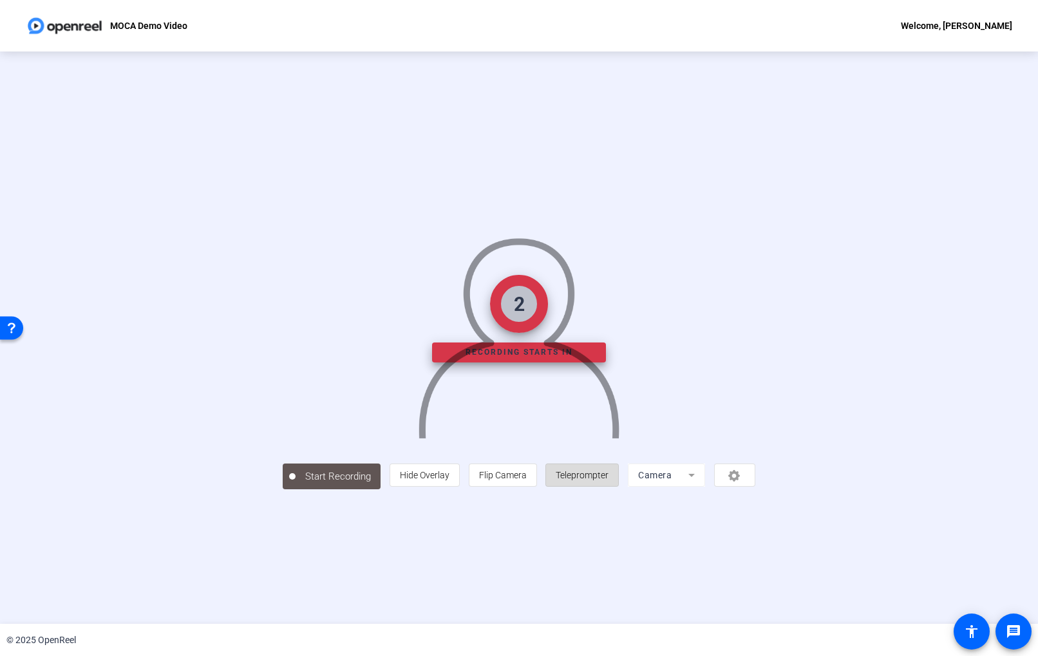
click at [608, 480] on span "Teleprompter" at bounding box center [581, 475] width 53 height 10
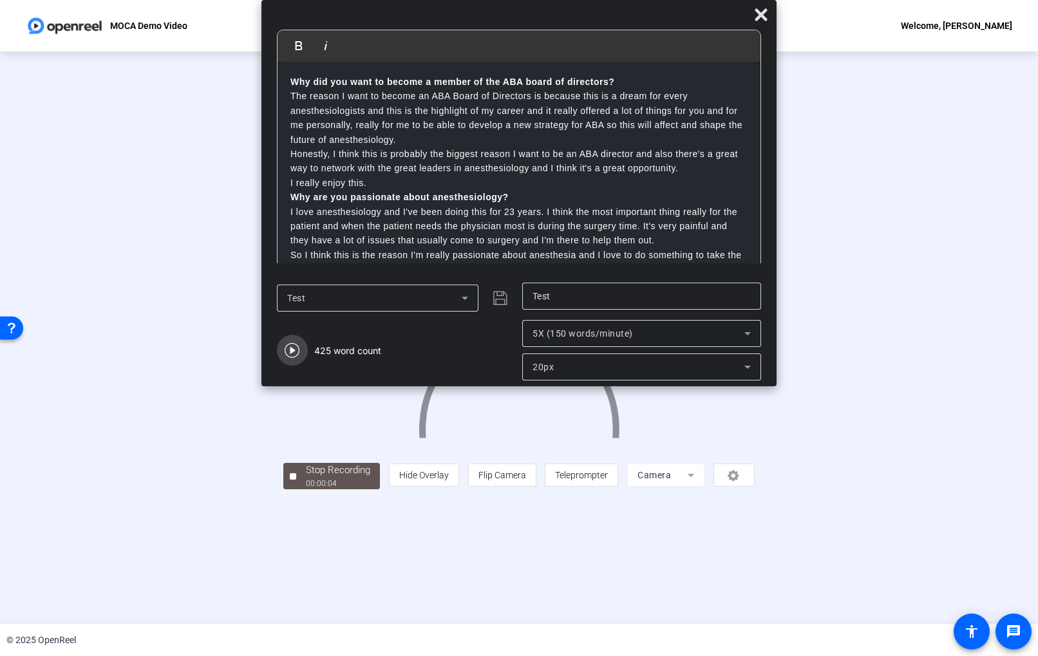
click at [297, 351] on icon "button" at bounding box center [291, 349] width 15 height 15
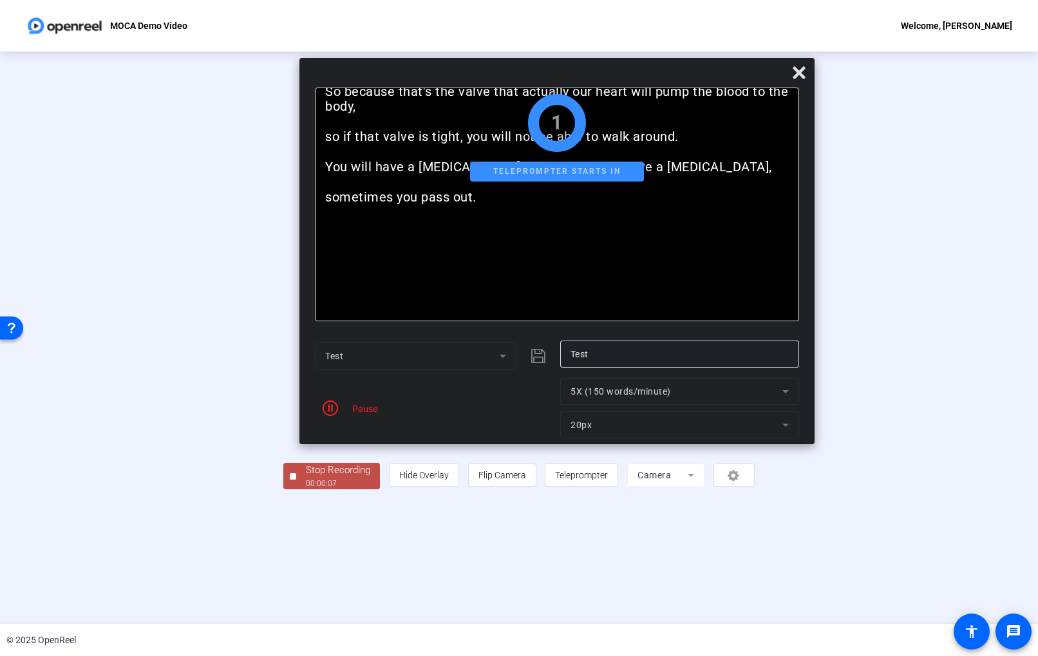
drag, startPoint x: 416, startPoint y: 21, endPoint x: 448, endPoint y: 76, distance: 63.5
click at [448, 76] on div at bounding box center [556, 75] width 515 height 23
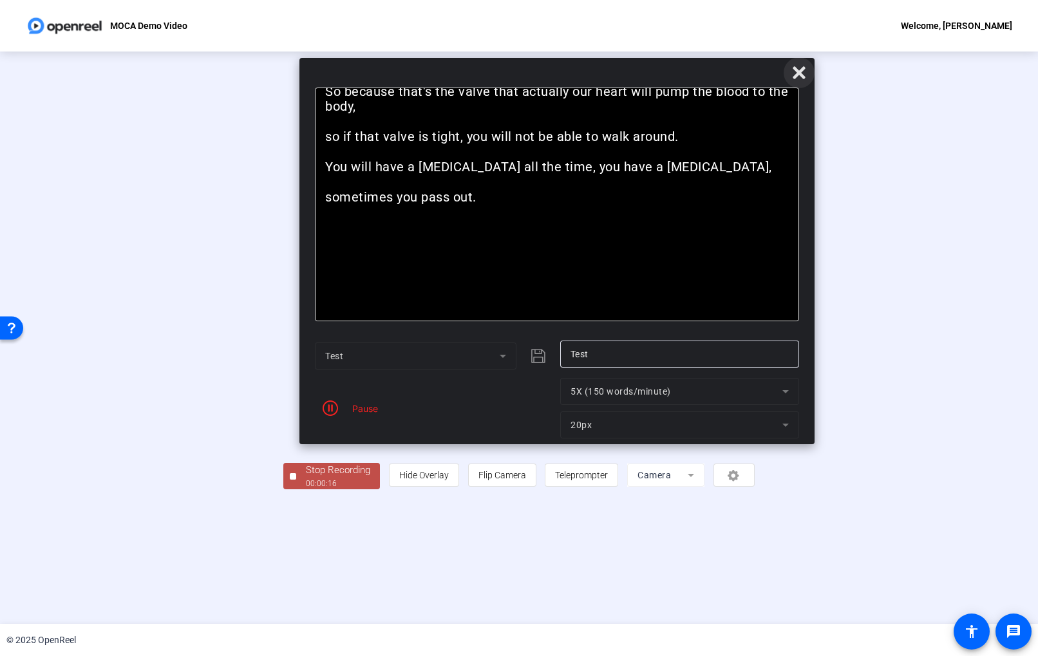
click at [794, 75] on icon at bounding box center [798, 72] width 15 height 15
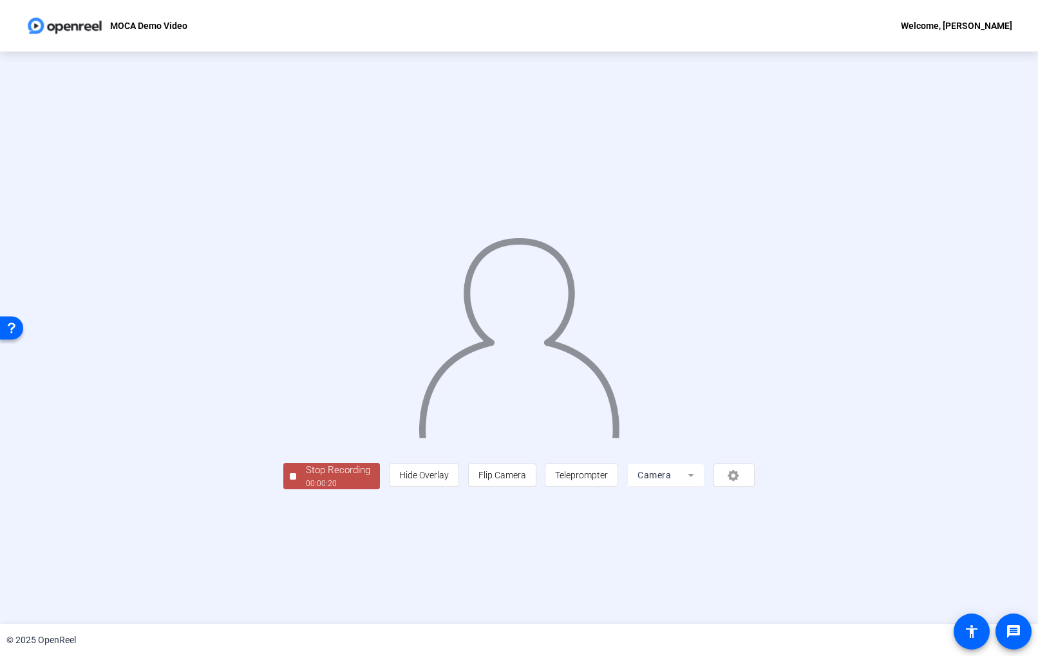
click at [306, 478] on div "Stop Recording" at bounding box center [338, 470] width 64 height 15
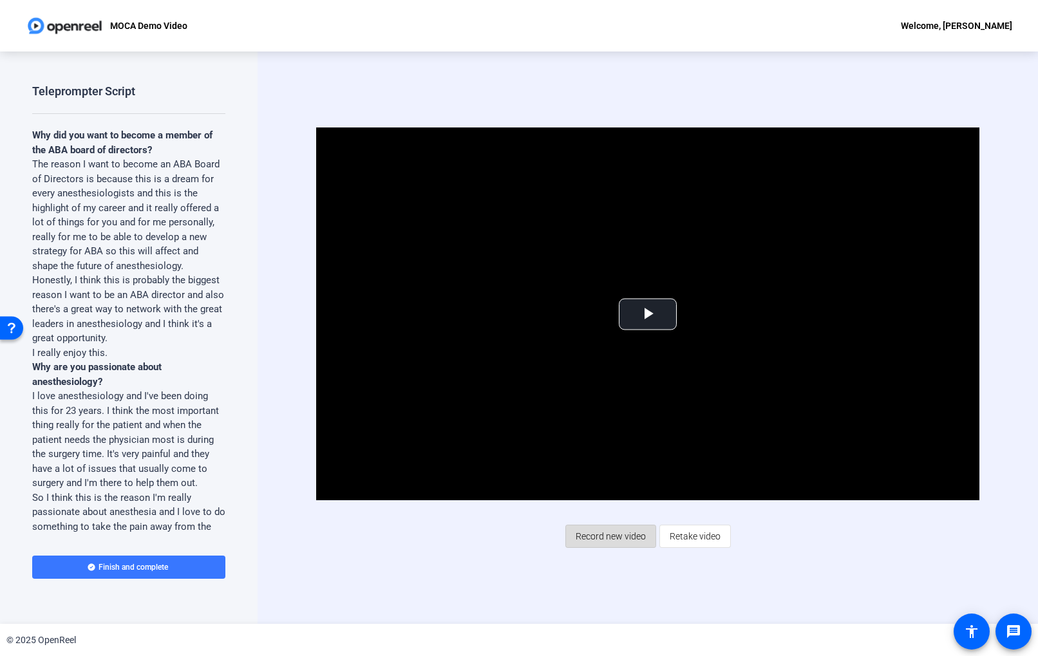
click at [633, 541] on span "Record new video" at bounding box center [610, 536] width 70 height 24
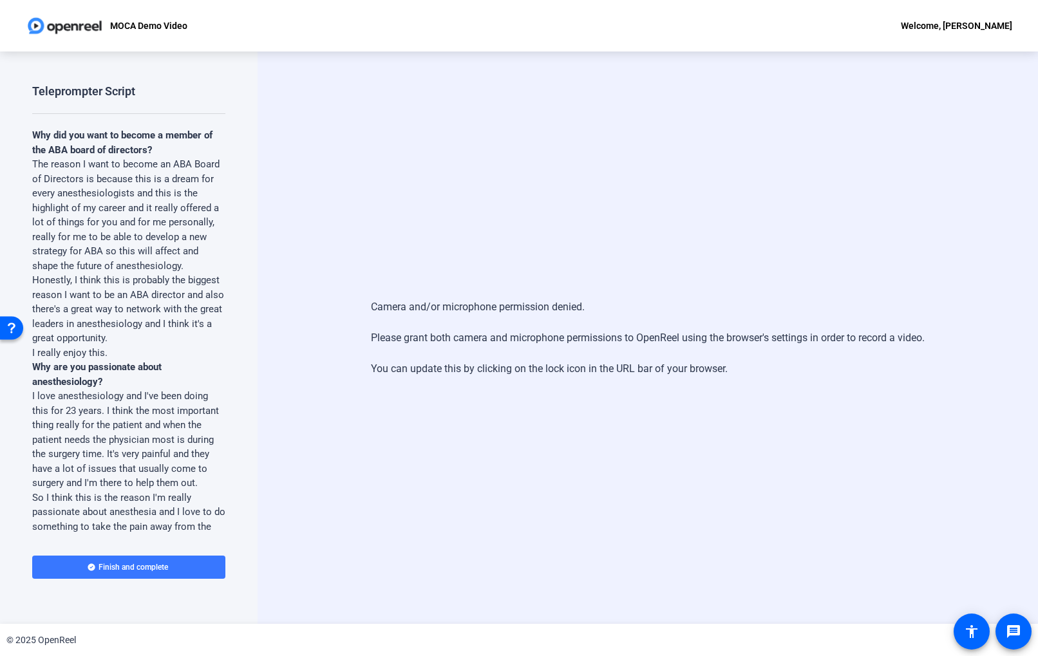
click at [416, 160] on div "Camera and/or microphone permission denied. Please grant both camera and microp…" at bounding box center [647, 337] width 780 height 572
click at [704, 520] on div "Camera and/or microphone permission denied. Please grant both camera and microp…" at bounding box center [647, 337] width 780 height 572
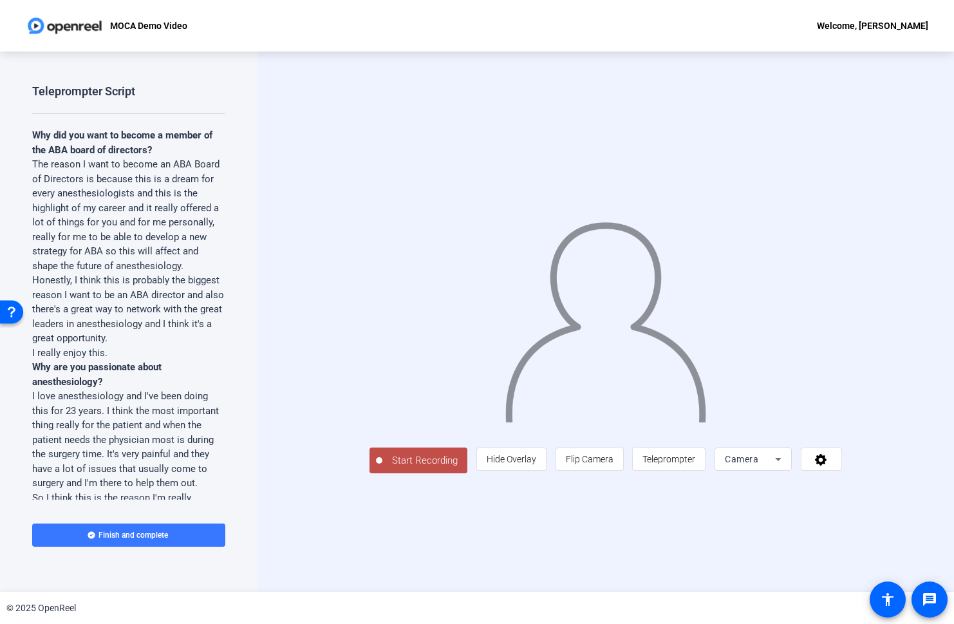
click at [372, 49] on div "MOCA Demo Video Welcome, [PERSON_NAME] Teleprompter Script Why did you want to …" at bounding box center [477, 312] width 954 height 624
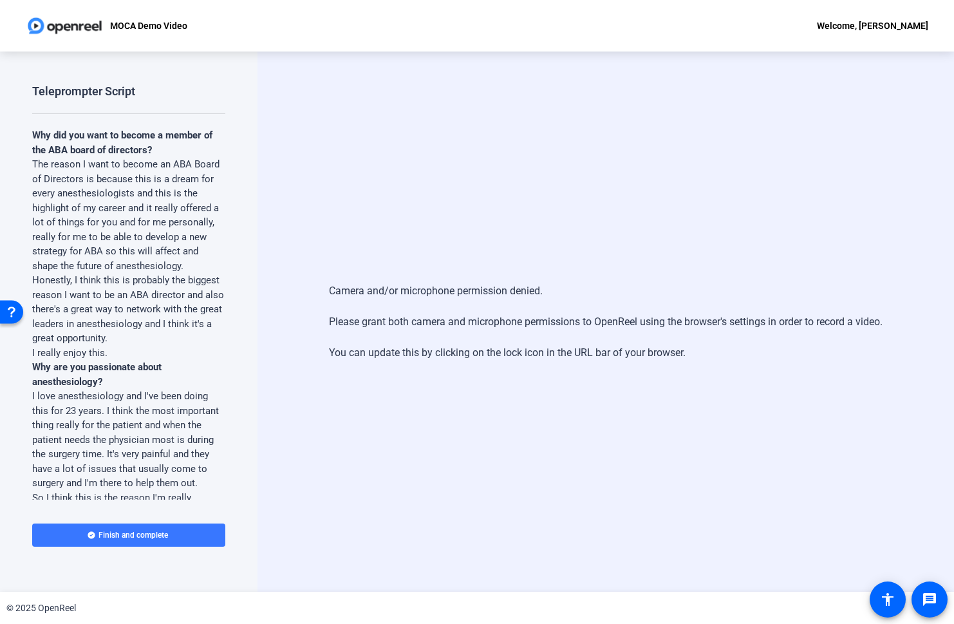
click at [376, 135] on div "Camera and/or microphone permission denied. Please grant both camera and microp…" at bounding box center [605, 321] width 696 height 540
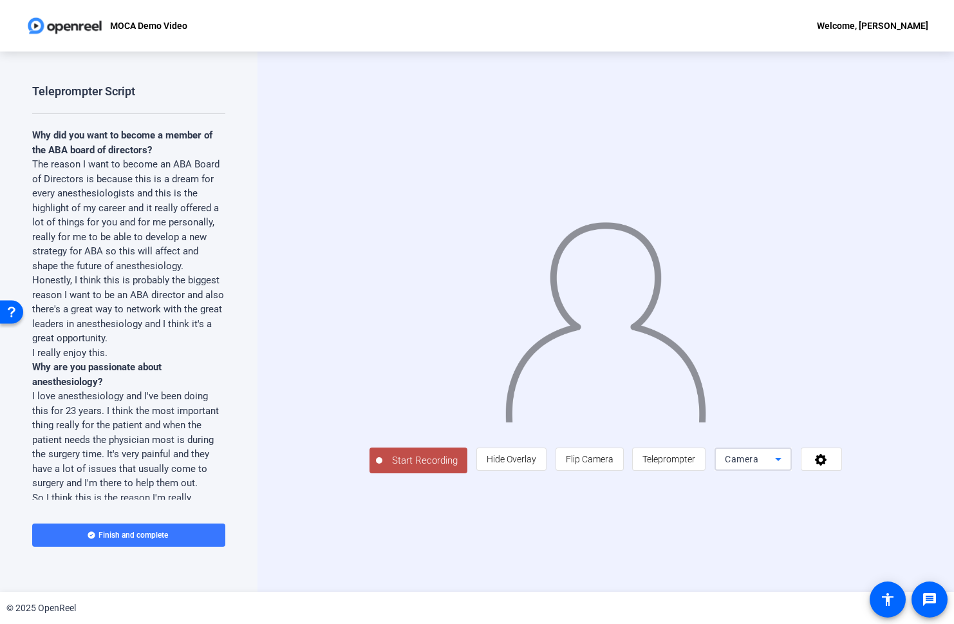
click at [786, 467] on icon at bounding box center [777, 458] width 15 height 15
click at [678, 537] on div at bounding box center [477, 312] width 954 height 624
click at [828, 465] on icon at bounding box center [821, 458] width 15 height 13
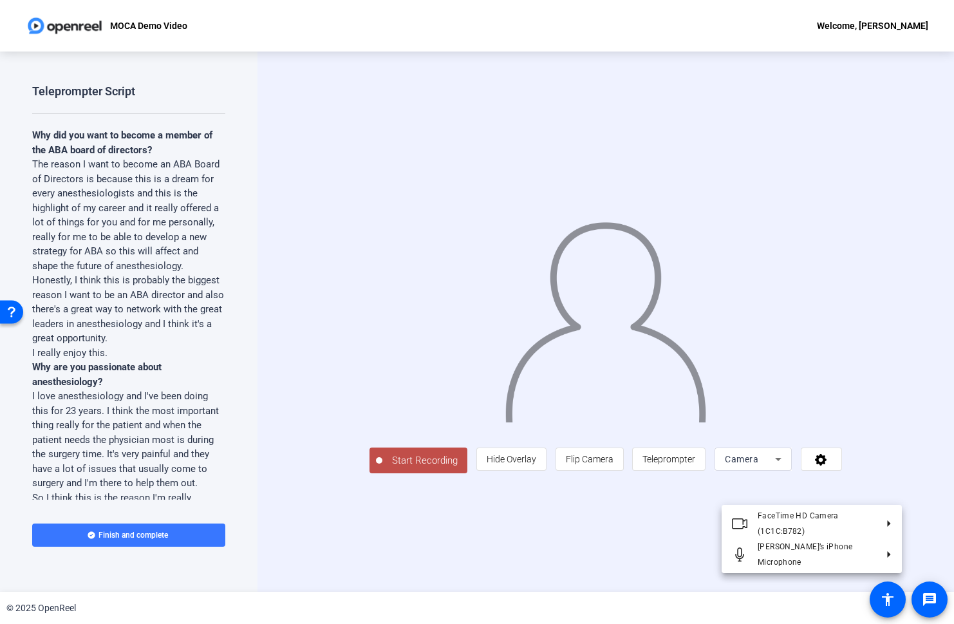
click at [887, 490] on div at bounding box center [477, 312] width 954 height 624
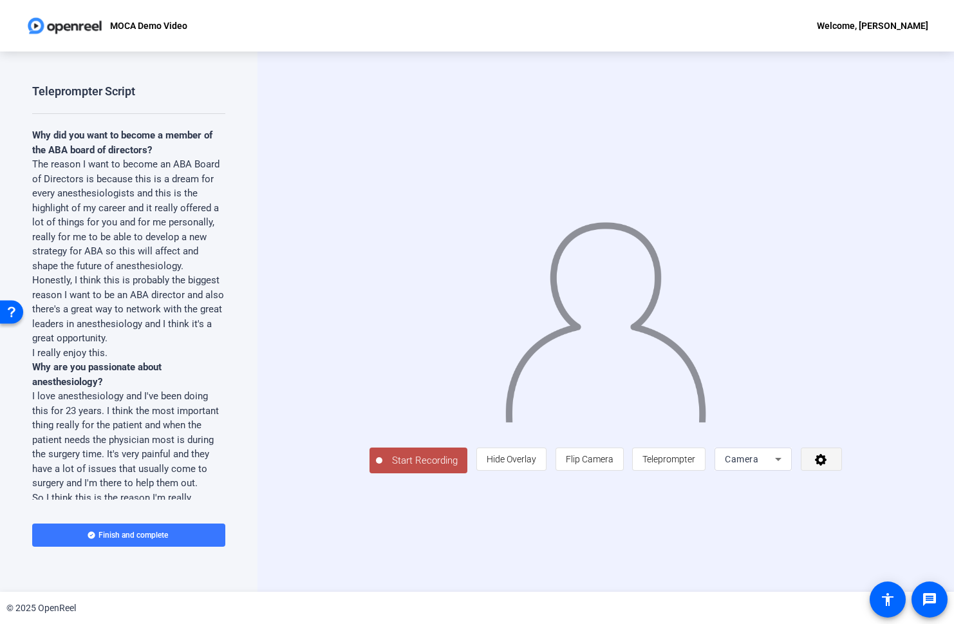
click at [828, 465] on icon at bounding box center [821, 458] width 15 height 13
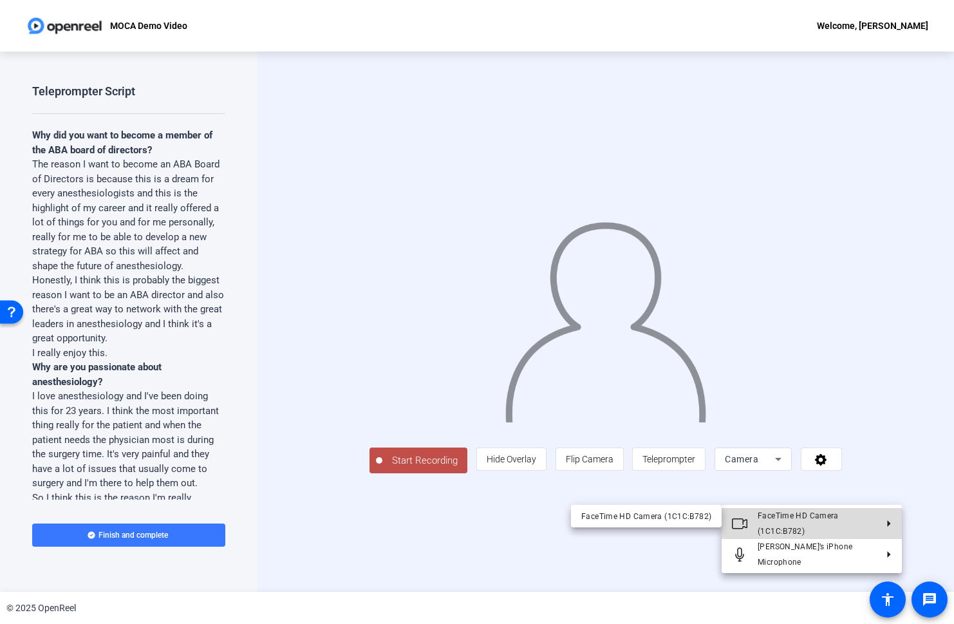
click at [869, 512] on span "FaceTime HD Camera (1C1C:B782)" at bounding box center [817, 523] width 118 height 31
click at [929, 472] on div at bounding box center [477, 312] width 954 height 624
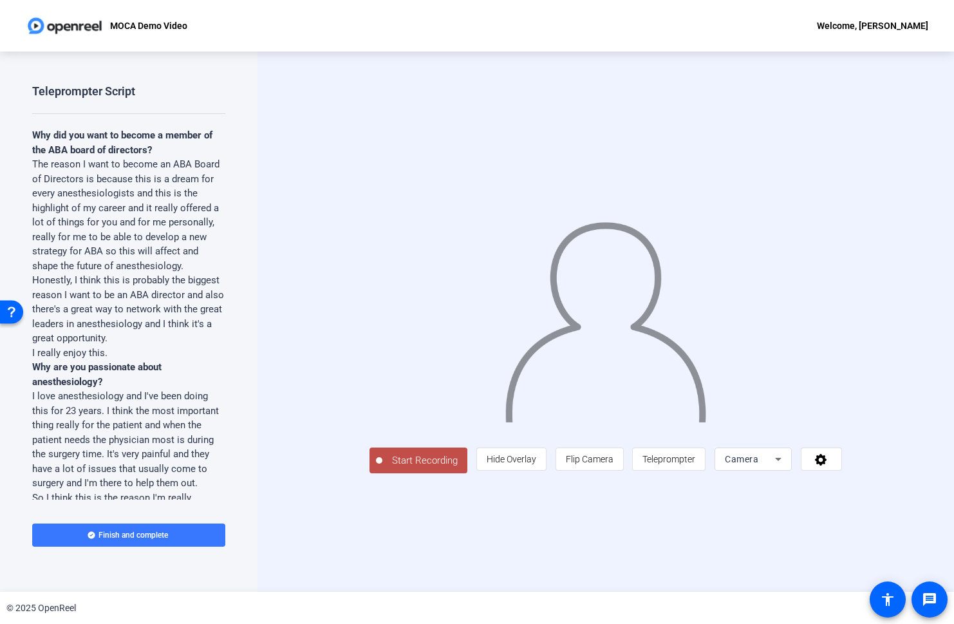
click at [440, 608] on div "© 2025 OpenReel" at bounding box center [477, 608] width 954 height 32
drag, startPoint x: 606, startPoint y: 536, endPoint x: 754, endPoint y: 490, distance: 154.9
click at [759, 490] on div "Start Recording person Hide Overlay flip Flip Camera article Teleprompter Camera" at bounding box center [605, 321] width 696 height 540
click at [606, 530] on div "Start Recording person Hide Overlay flip Flip Camera article Teleprompter Camera" at bounding box center [605, 321] width 696 height 540
drag, startPoint x: 531, startPoint y: 105, endPoint x: 711, endPoint y: 115, distance: 180.5
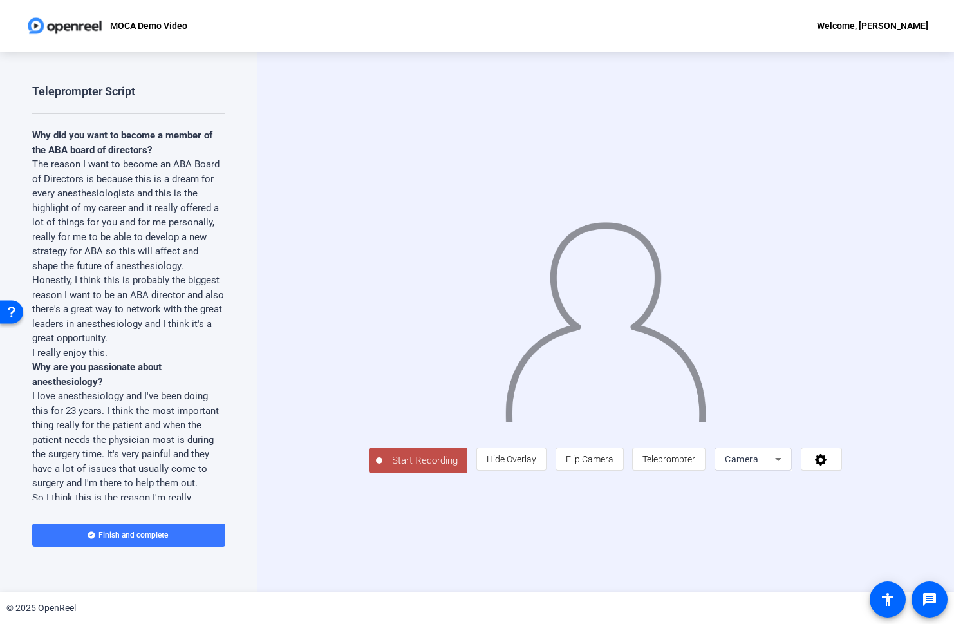
click at [726, 106] on div "Start Recording person Hide Overlay flip Flip Camera article Teleprompter Camera" at bounding box center [605, 321] width 696 height 540
click at [695, 471] on span "Teleprompter" at bounding box center [668, 459] width 53 height 24
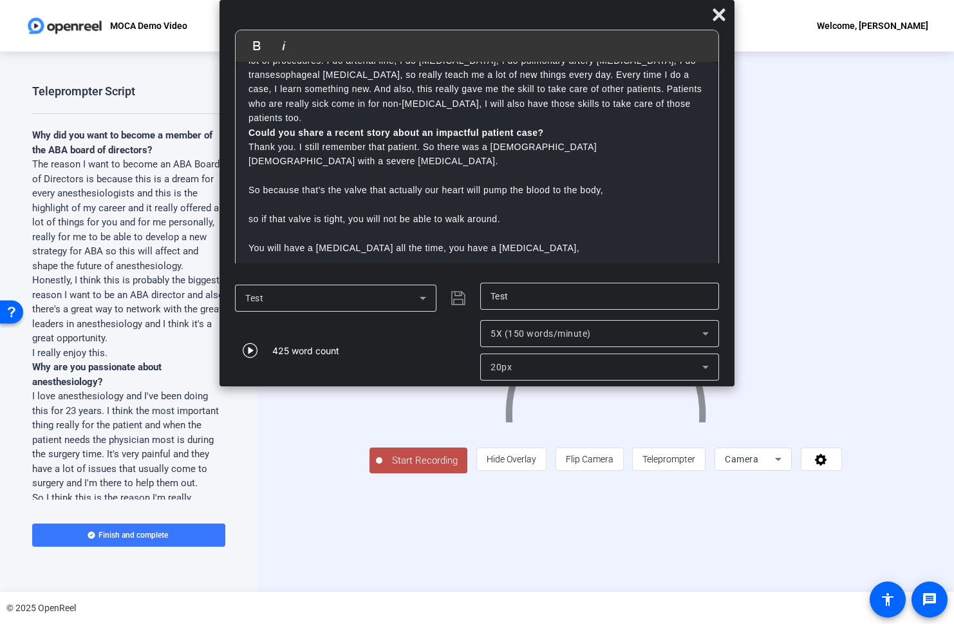
scroll to position [289, 0]
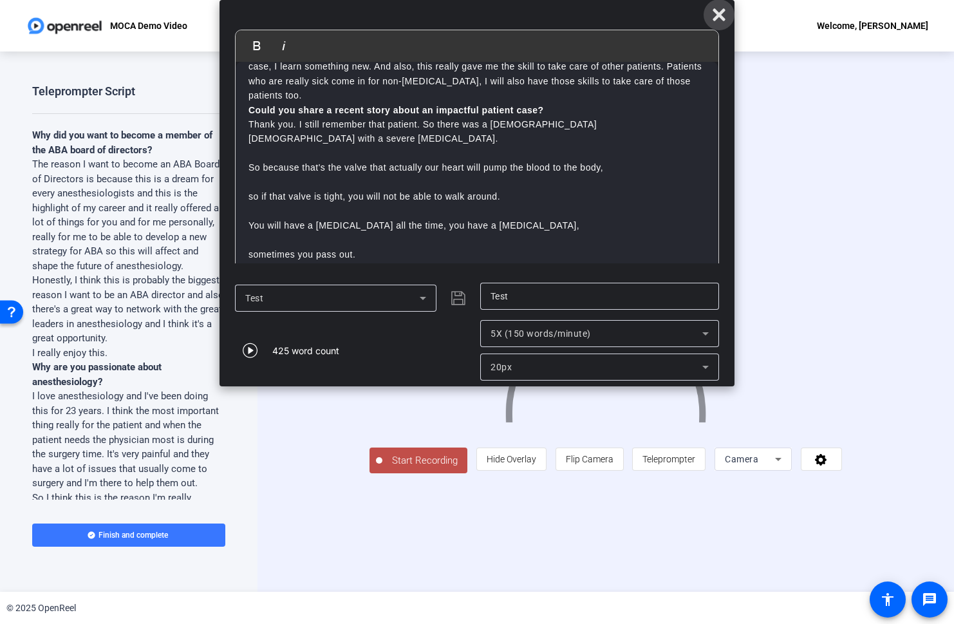
click at [723, 19] on icon at bounding box center [719, 14] width 12 height 12
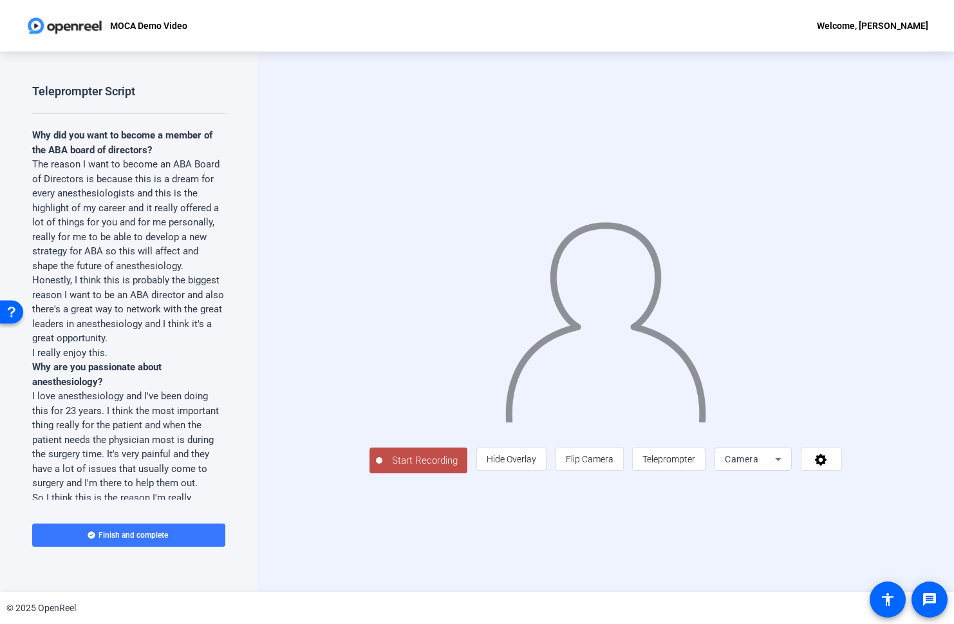
click at [382, 468] on span "Start Recording" at bounding box center [424, 460] width 85 height 15
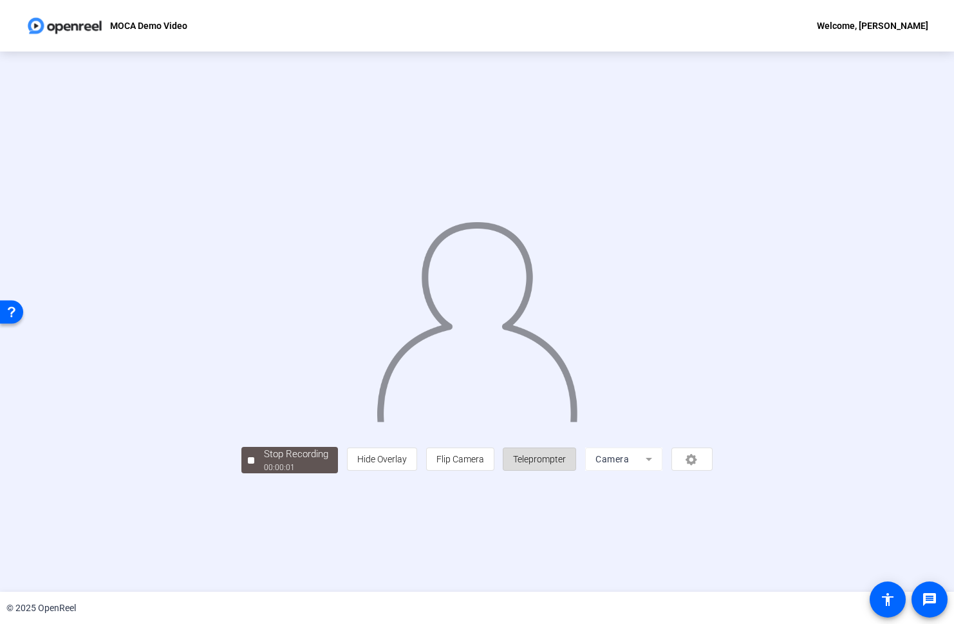
click at [566, 464] on span "Teleprompter" at bounding box center [539, 459] width 53 height 10
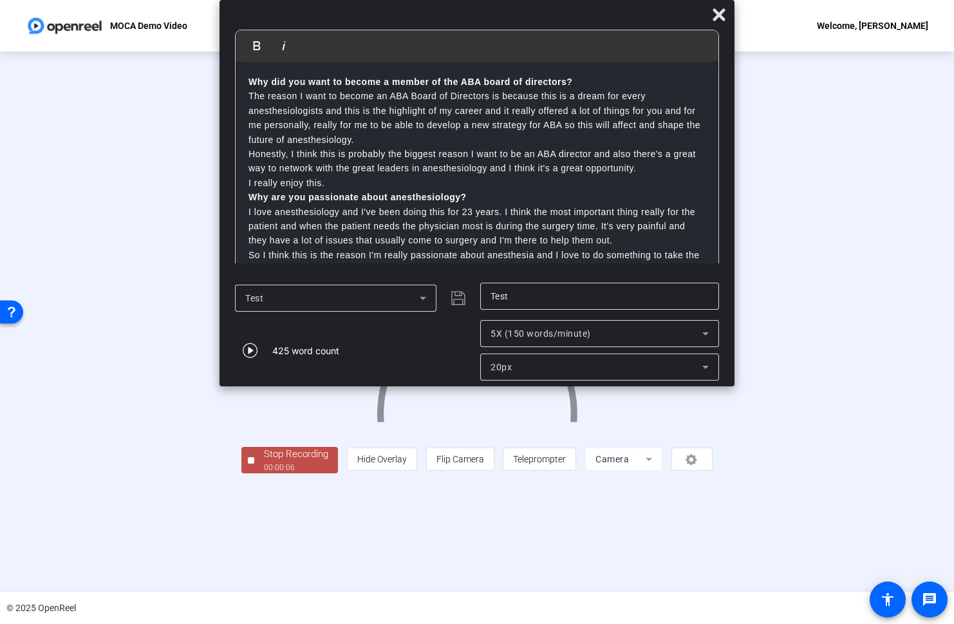
drag, startPoint x: 396, startPoint y: 6, endPoint x: 627, endPoint y: 7, distance: 230.4
click at [691, 8] on div "Bold Italic Why did you want to become a member of the ABA board of directors? …" at bounding box center [476, 193] width 515 height 386
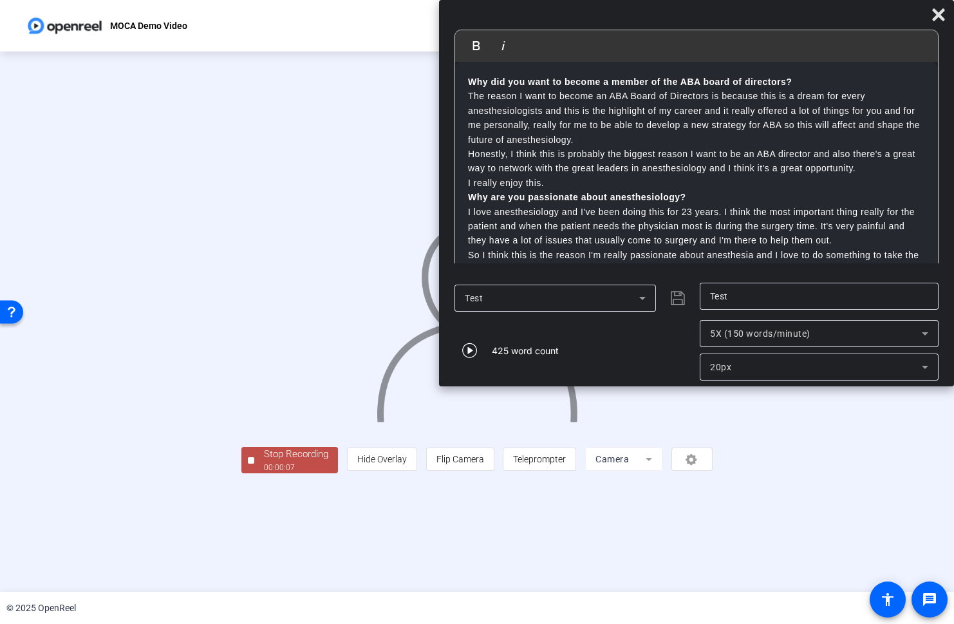
drag, startPoint x: 449, startPoint y: 19, endPoint x: 914, endPoint y: 15, distance: 465.4
click at [917, 15] on div at bounding box center [696, 17] width 515 height 23
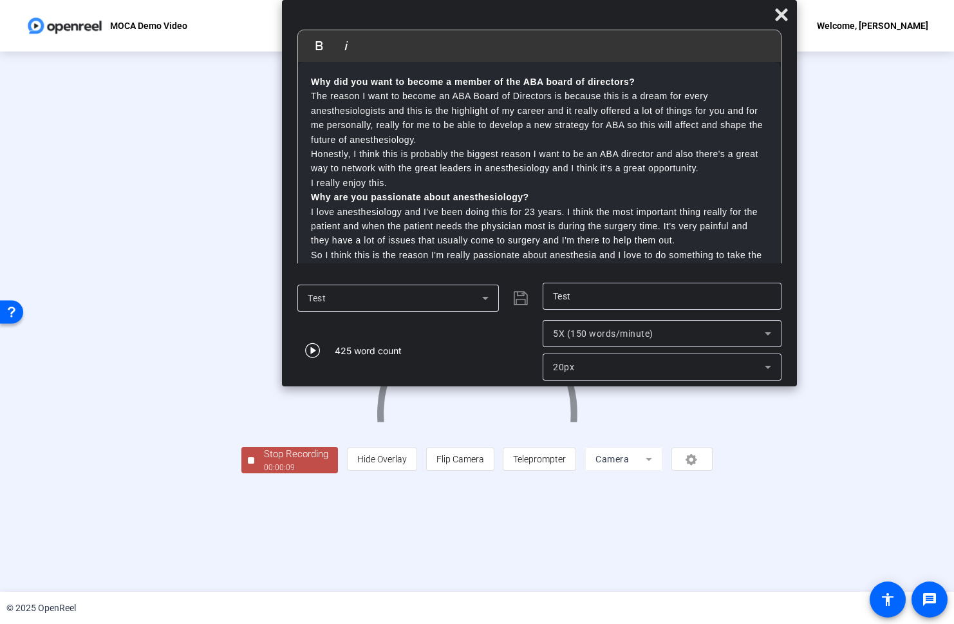
drag, startPoint x: 568, startPoint y: 14, endPoint x: 406, endPoint y: 37, distance: 164.5
click at [411, 8] on div at bounding box center [539, 17] width 515 height 23
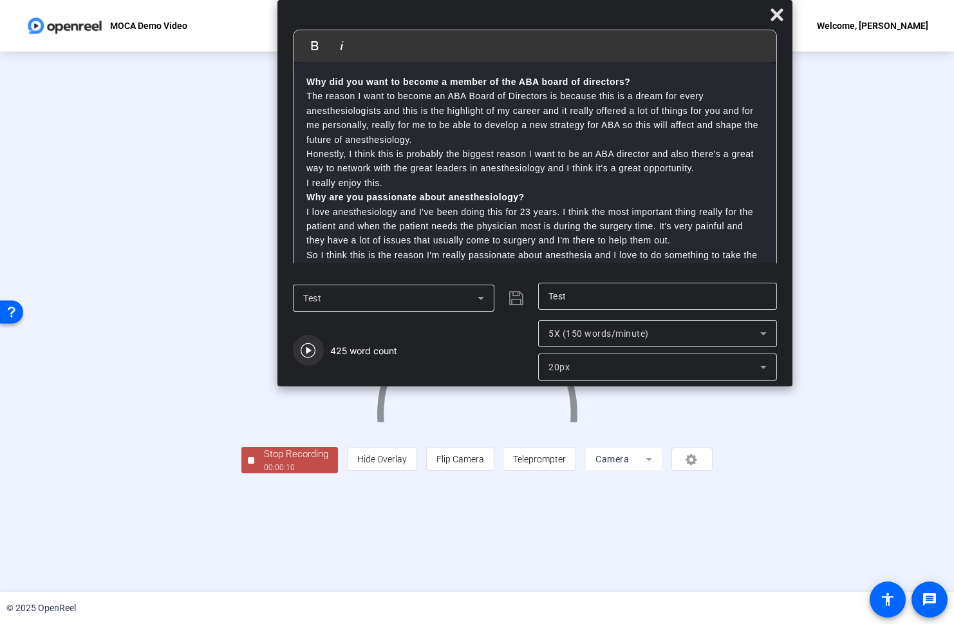
click at [302, 342] on icon "button" at bounding box center [308, 349] width 15 height 15
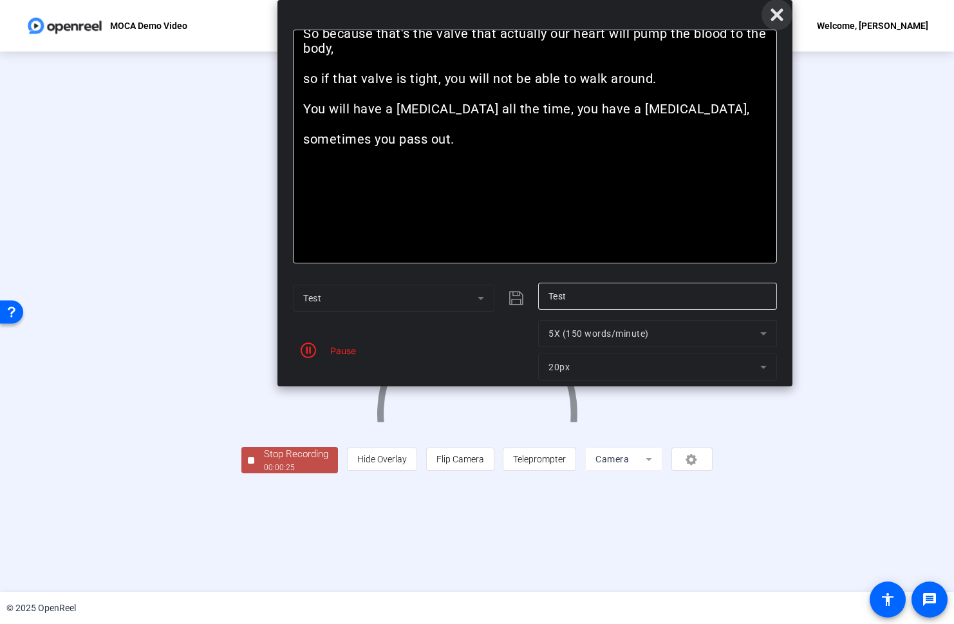
drag, startPoint x: 779, startPoint y: 16, endPoint x: 770, endPoint y: 28, distance: 15.2
click at [779, 16] on icon at bounding box center [776, 14] width 12 height 12
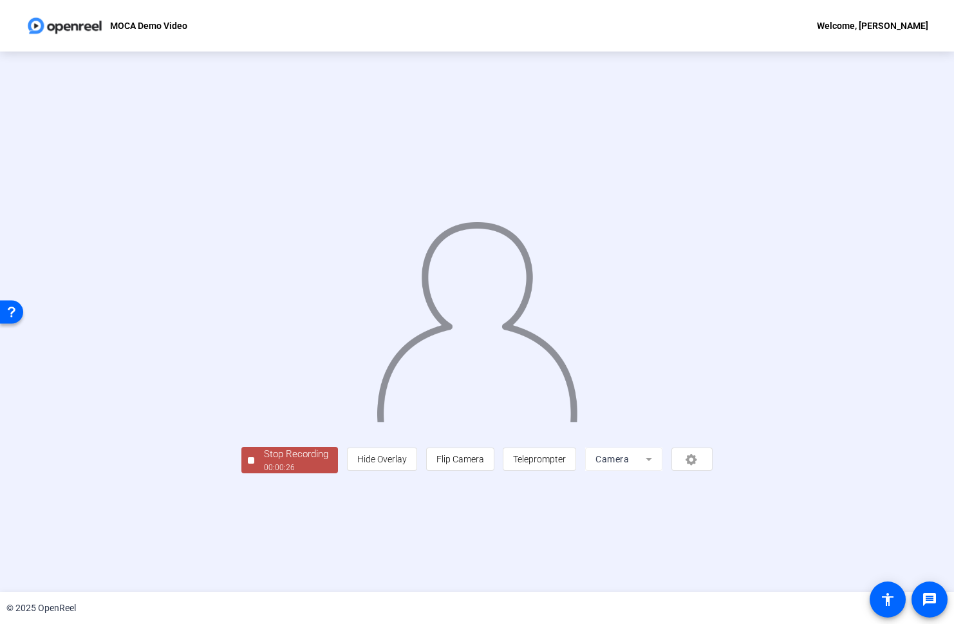
click at [264, 461] on div "Stop Recording" at bounding box center [296, 454] width 64 height 15
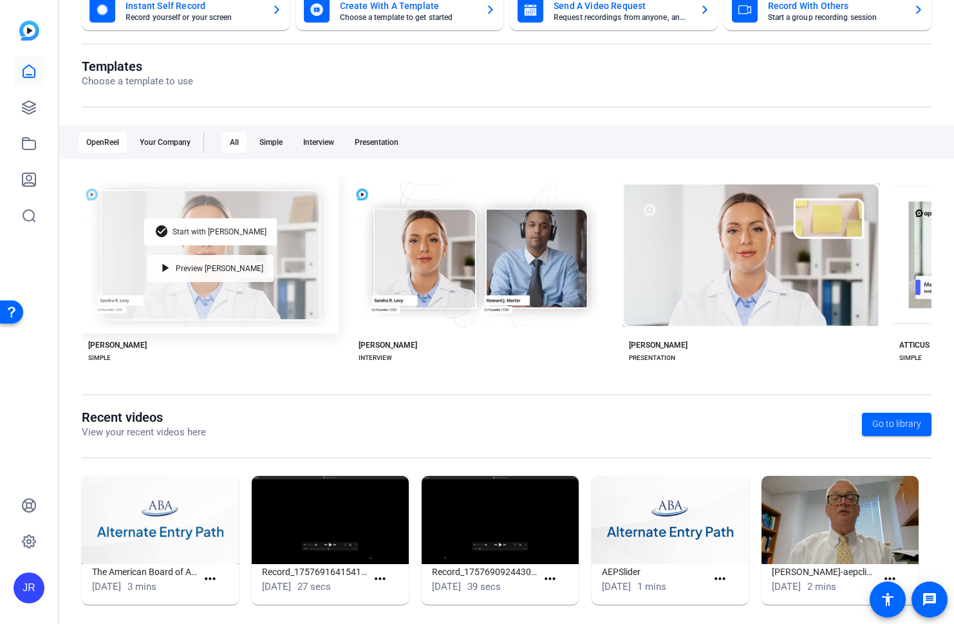
scroll to position [106, 0]
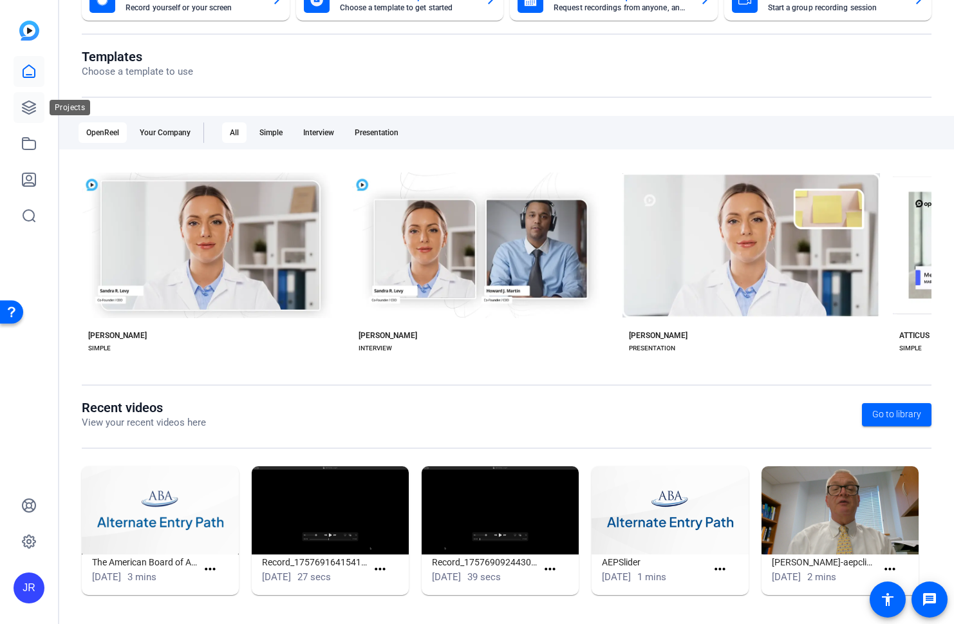
click at [30, 108] on icon at bounding box center [28, 107] width 15 height 15
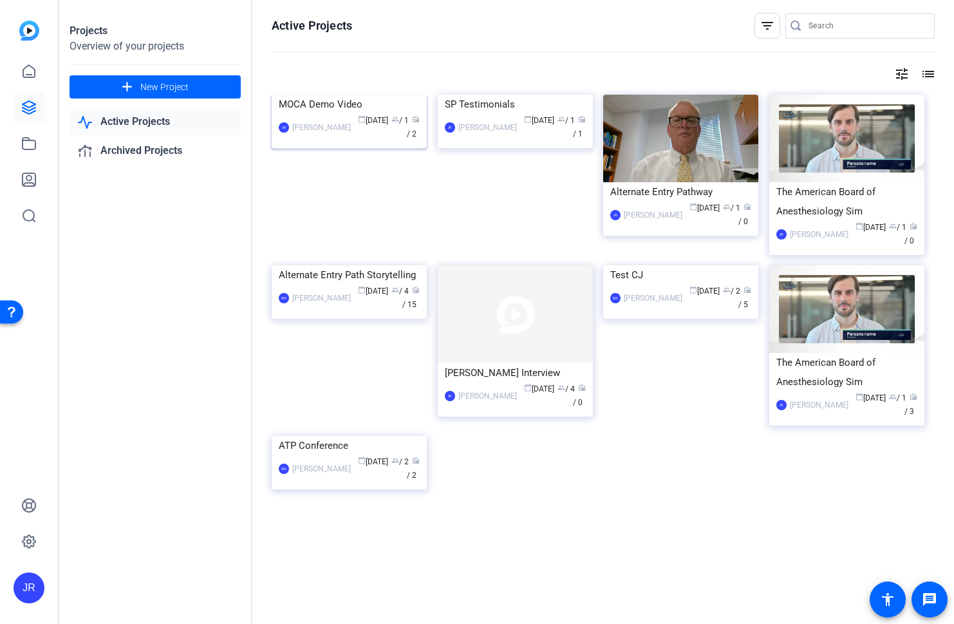
click at [379, 95] on img at bounding box center [349, 95] width 155 height 0
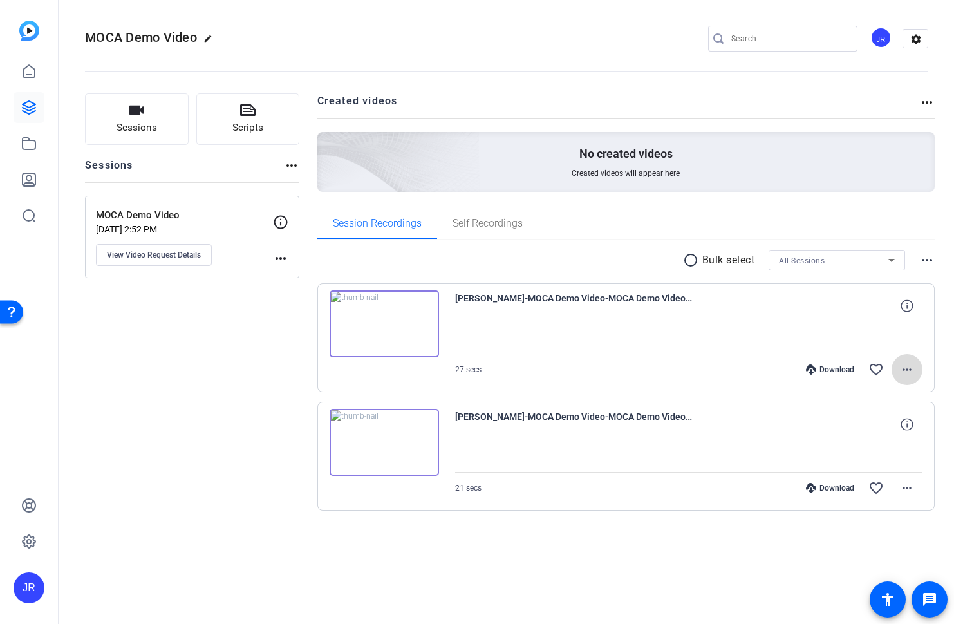
click at [909, 365] on mat-icon "more_horiz" at bounding box center [906, 369] width 15 height 15
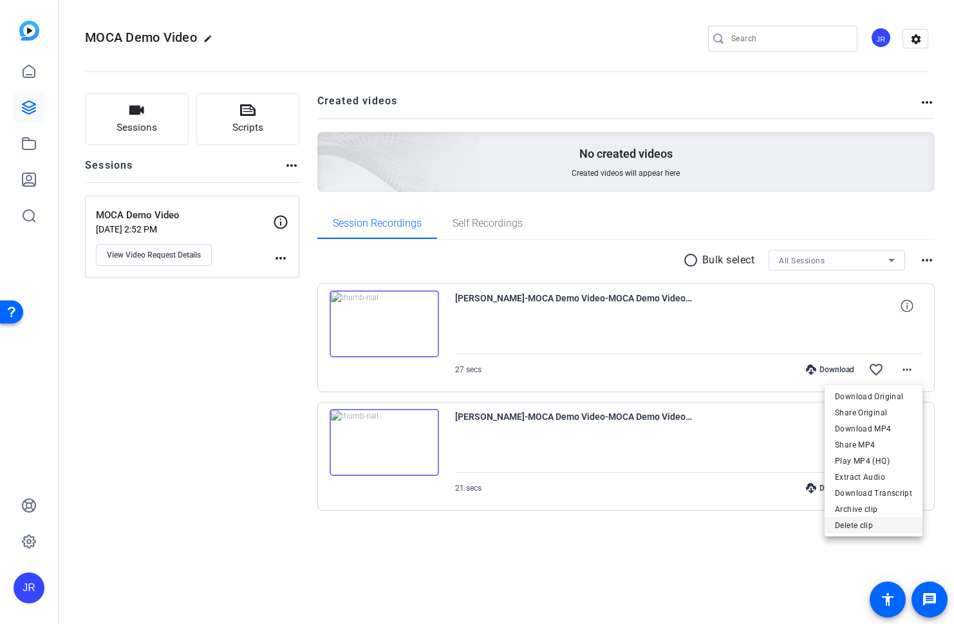
click at [866, 525] on span "Delete clip" at bounding box center [873, 524] width 77 height 15
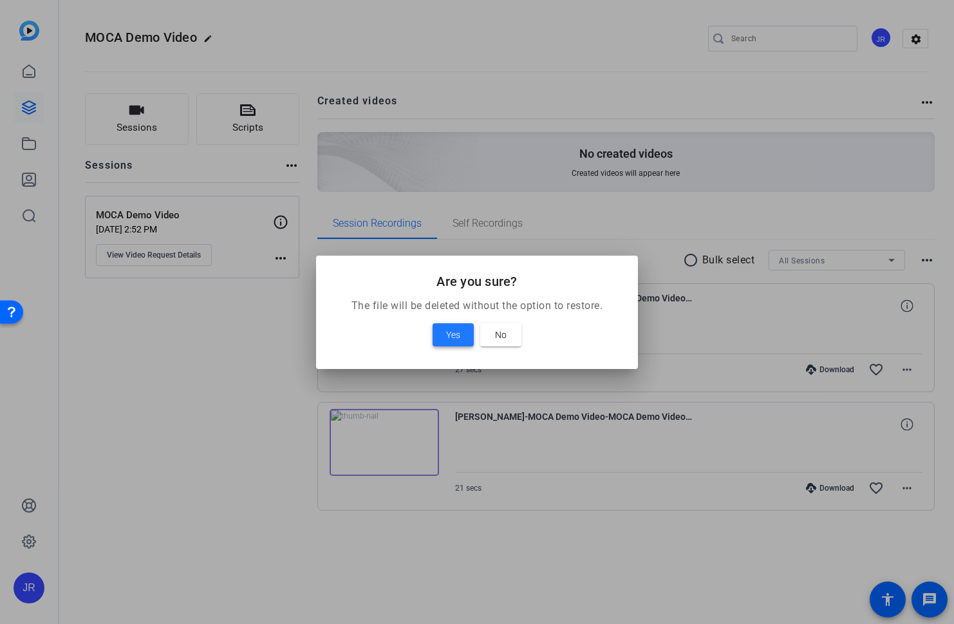
click at [448, 337] on span "Yes" at bounding box center [453, 334] width 14 height 15
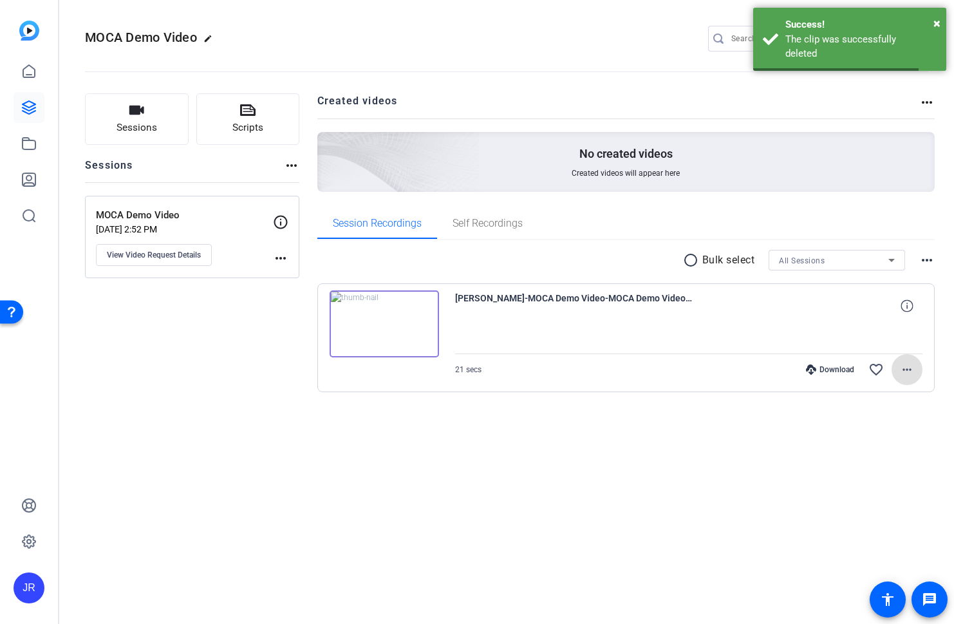
click at [913, 376] on mat-icon "more_horiz" at bounding box center [906, 369] width 15 height 15
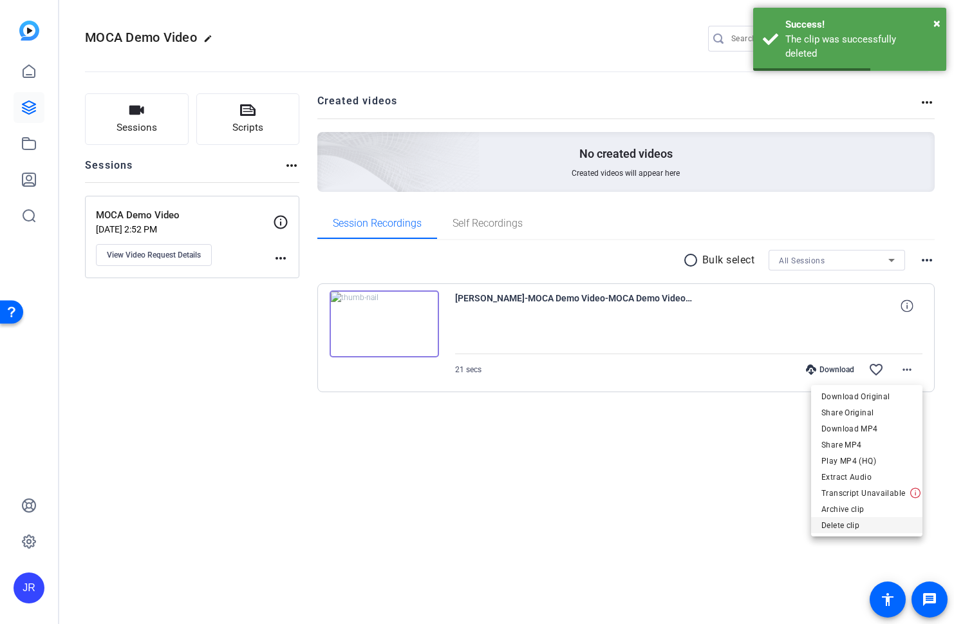
click at [873, 525] on span "Delete clip" at bounding box center [866, 524] width 91 height 15
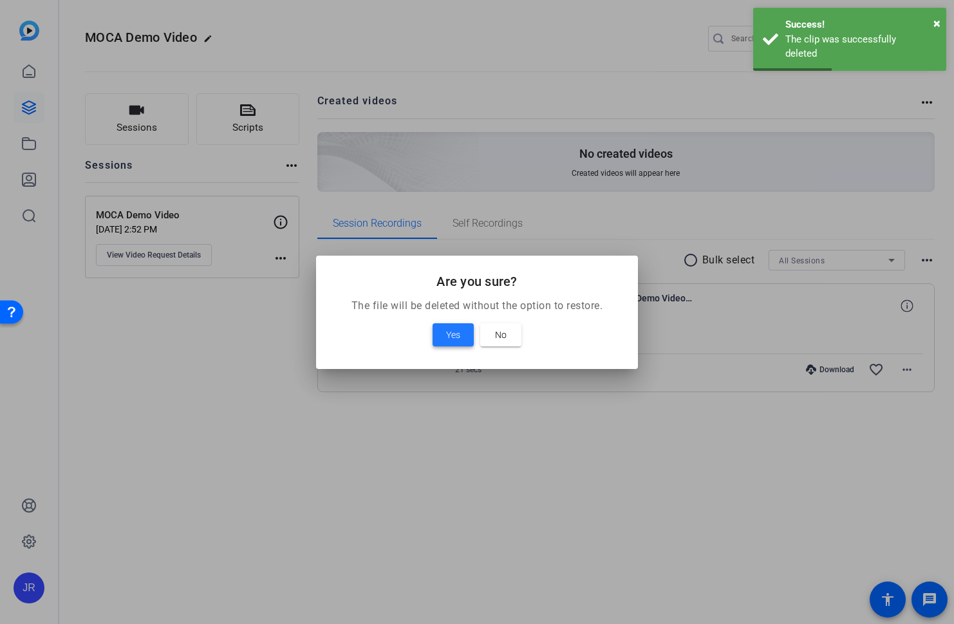
click at [460, 335] on button "Yes" at bounding box center [453, 334] width 41 height 23
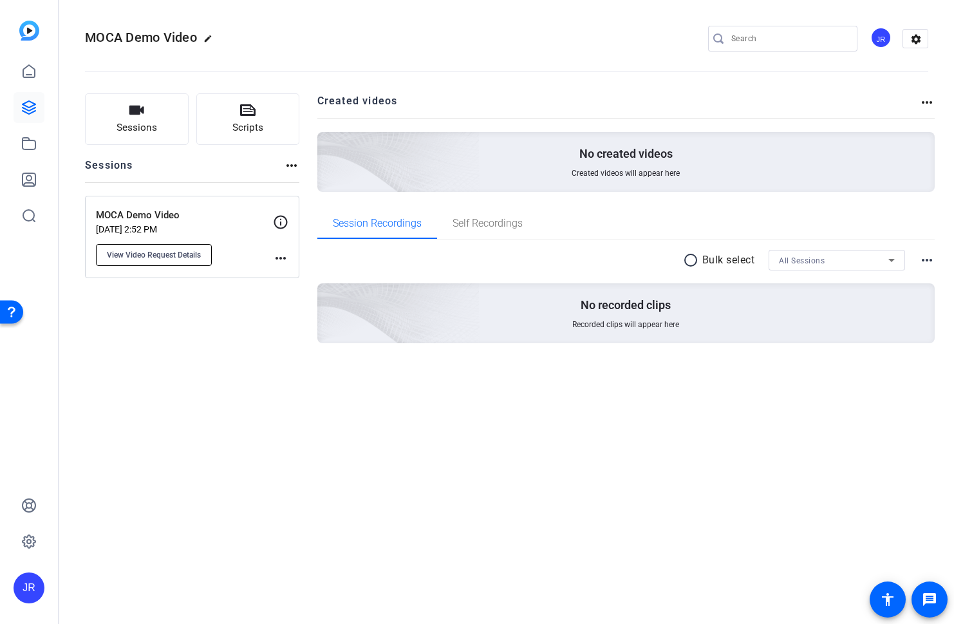
click at [159, 253] on span "View Video Request Details" at bounding box center [154, 255] width 94 height 10
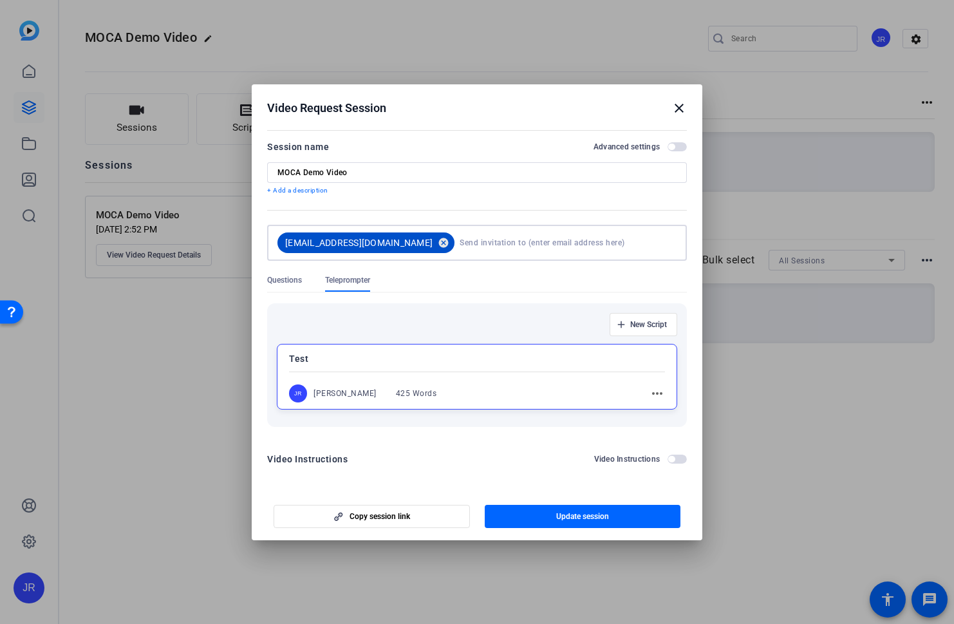
click at [433, 241] on mat-icon "cancel" at bounding box center [444, 243] width 22 height 12
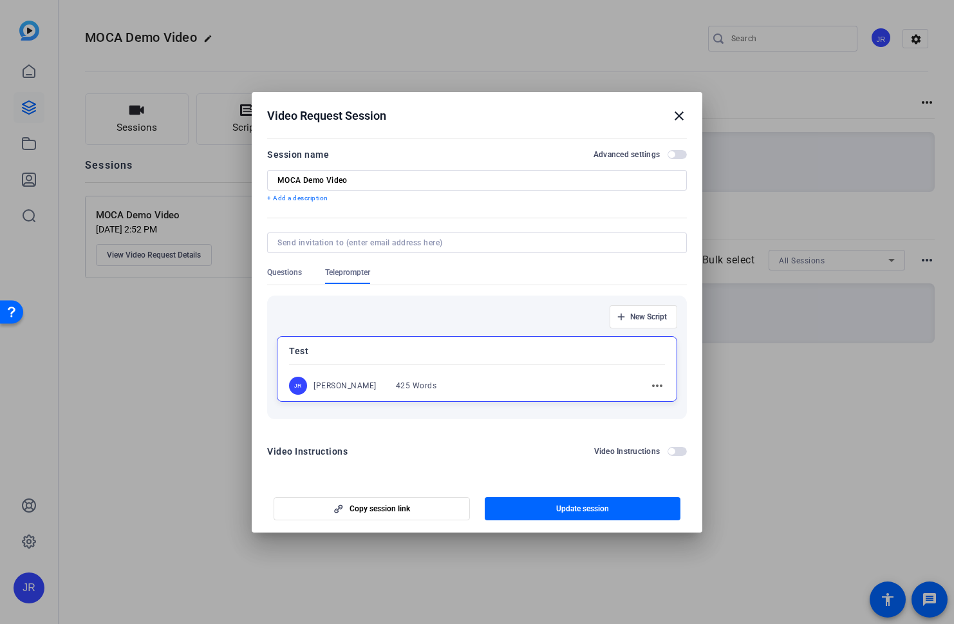
click at [387, 241] on input at bounding box center [474, 243] width 394 height 10
paste input "[PERSON_NAME][EMAIL_ADDRESS][PERSON_NAME][DOMAIN_NAME]"
type input "[PERSON_NAME][EMAIL_ADDRESS][PERSON_NAME][DOMAIN_NAME]"
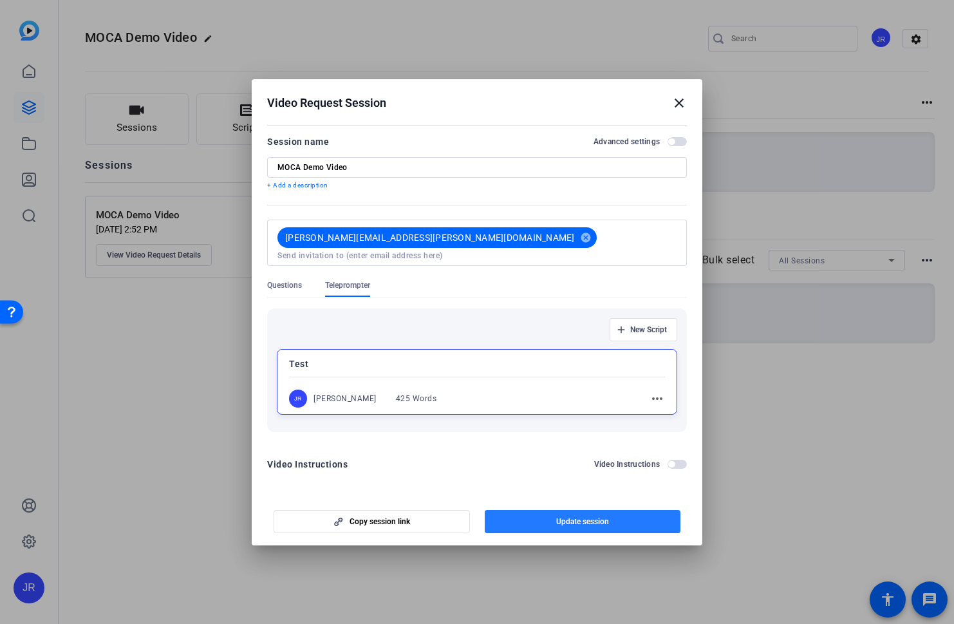
click at [611, 525] on span "button" at bounding box center [583, 521] width 196 height 31
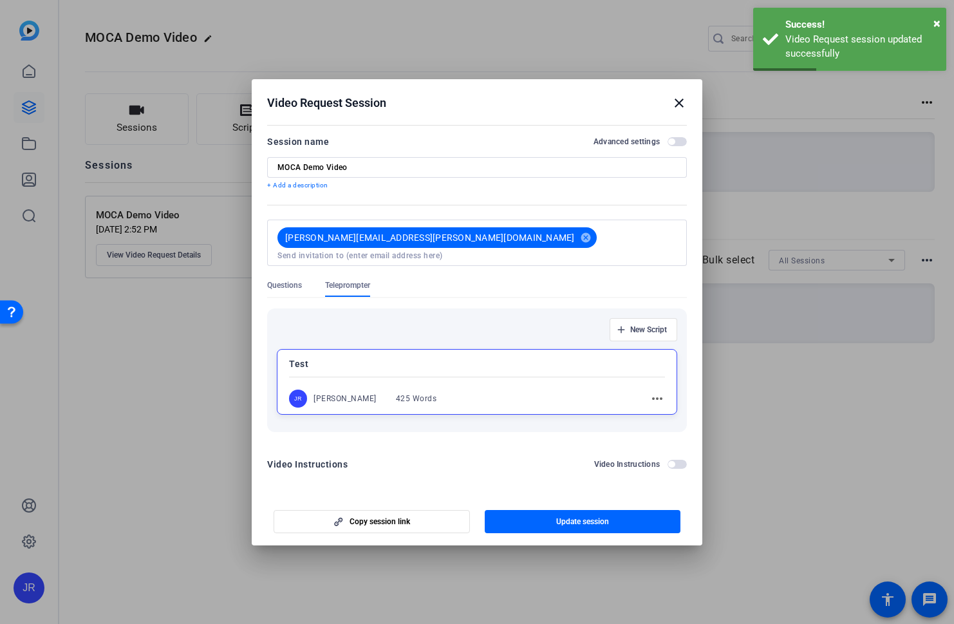
click at [679, 106] on mat-icon "close" at bounding box center [678, 102] width 15 height 15
